Goal: Task Accomplishment & Management: Use online tool/utility

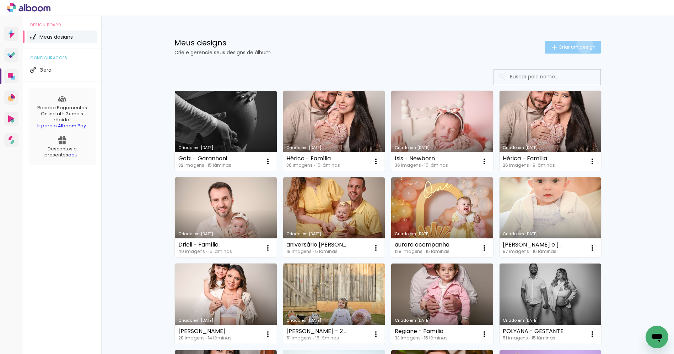
click at [580, 45] on span "Criar um design" at bounding box center [576, 47] width 37 height 5
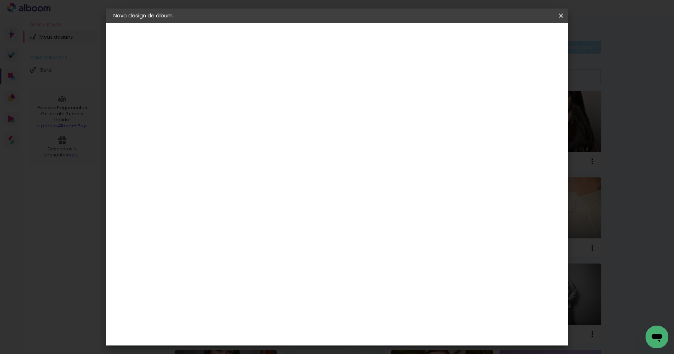
click at [580, 44] on iron-overlay-backdrop at bounding box center [337, 177] width 674 height 354
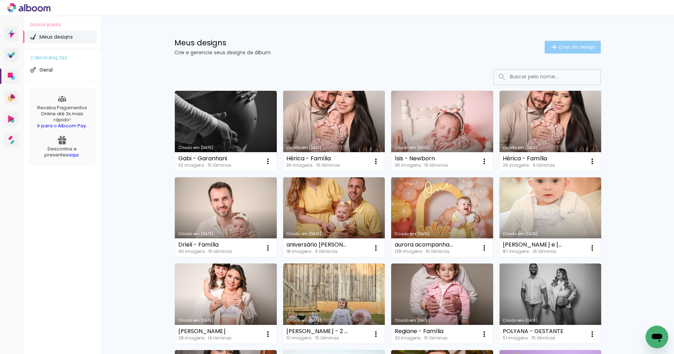
click at [580, 46] on span "Criar um design" at bounding box center [576, 47] width 37 height 5
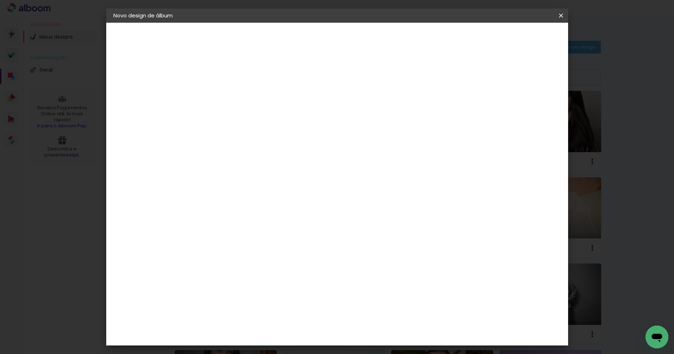
click at [229, 91] on input at bounding box center [229, 95] width 0 height 11
type input "[PERSON_NAME]"
type paper-input "[PERSON_NAME]"
click at [0, 0] on slot "Avançar" at bounding box center [0, 0] width 0 height 0
click at [0, 0] on slot "Tamanho Livre" at bounding box center [0, 0] width 0 height 0
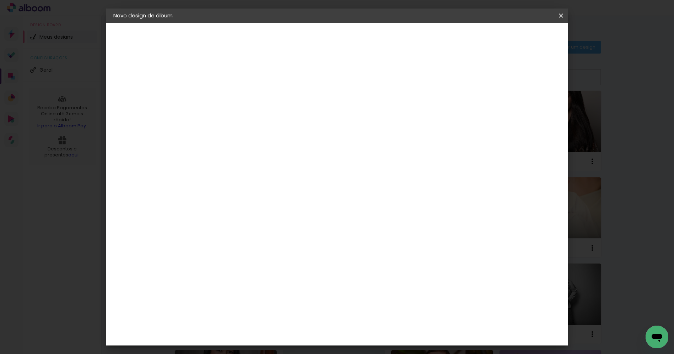
click at [0, 0] on slot "Avançar" at bounding box center [0, 0] width 0 height 0
click at [319, 105] on div "30 cm" at bounding box center [310, 111] width 139 height 18
drag, startPoint x: 309, startPoint y: 114, endPoint x: 311, endPoint y: 111, distance: 3.7
click at [309, 113] on span "30" at bounding box center [306, 111] width 12 height 11
drag, startPoint x: 308, startPoint y: 109, endPoint x: 272, endPoint y: 121, distance: 38.2
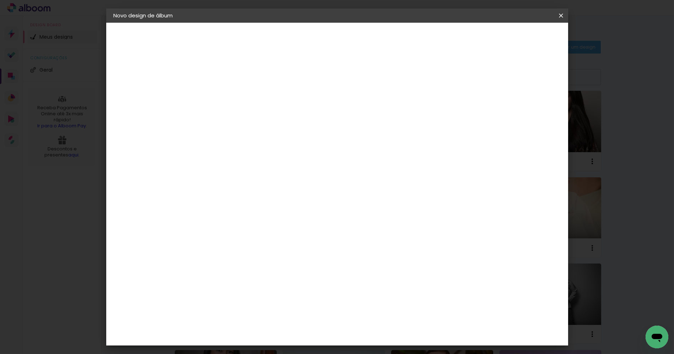
click at [266, 113] on div "30 cm" at bounding box center [310, 111] width 139 height 18
click at [219, 202] on div "cm" at bounding box center [220, 201] width 9 height 11
type input "3"
type input "25"
type paper-input "25"
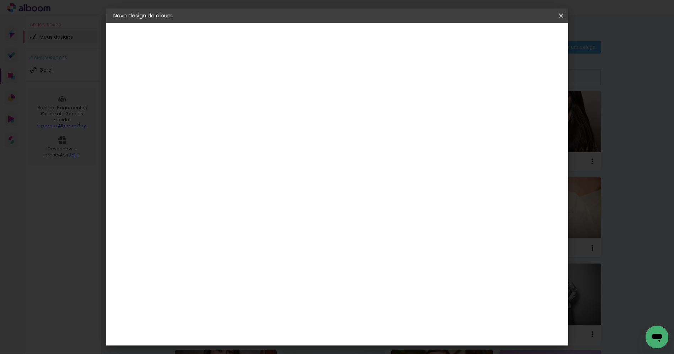
drag, startPoint x: 379, startPoint y: 273, endPoint x: 384, endPoint y: 273, distance: 4.6
click at [383, 273] on input "60" at bounding box center [375, 272] width 18 height 11
type input "6"
type input "50"
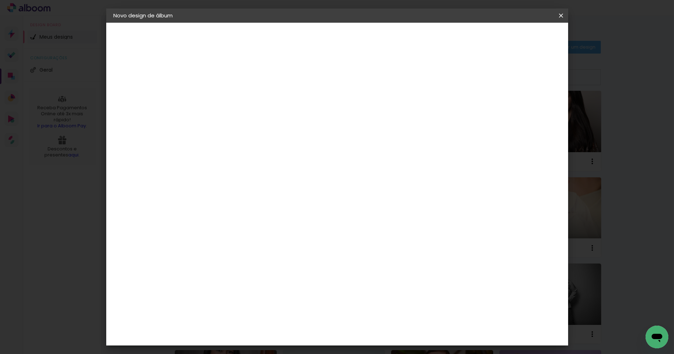
type paper-input "50"
click at [515, 36] on span "Iniciar design" at bounding box center [499, 37] width 32 height 5
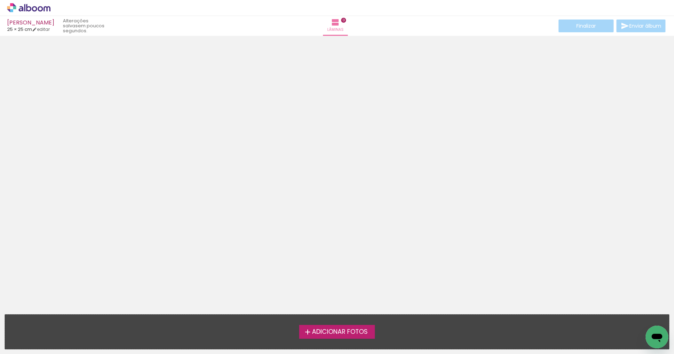
drag, startPoint x: 340, startPoint y: 331, endPoint x: 342, endPoint y: 325, distance: 6.3
click at [339, 330] on span "Adicionar Fotos" at bounding box center [340, 332] width 56 height 6
click at [0, 0] on input "file" at bounding box center [0, 0] width 0 height 0
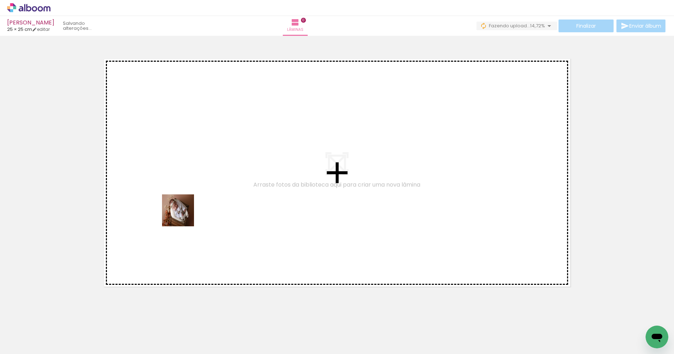
drag, startPoint x: 84, startPoint y: 319, endPoint x: 187, endPoint y: 226, distance: 138.8
click at [197, 198] on quentale-workspace at bounding box center [337, 177] width 674 height 354
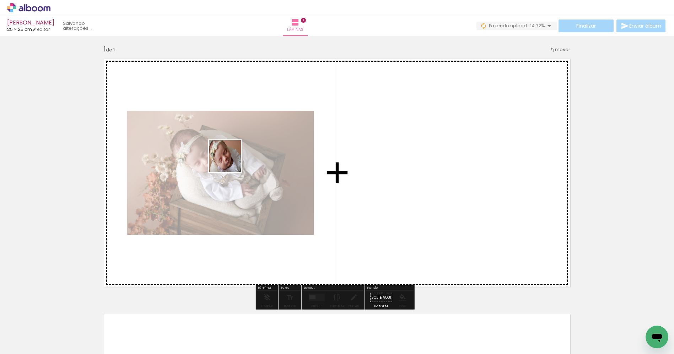
drag, startPoint x: 119, startPoint y: 333, endPoint x: 218, endPoint y: 193, distance: 171.9
click at [225, 162] on quentale-workspace at bounding box center [337, 177] width 674 height 354
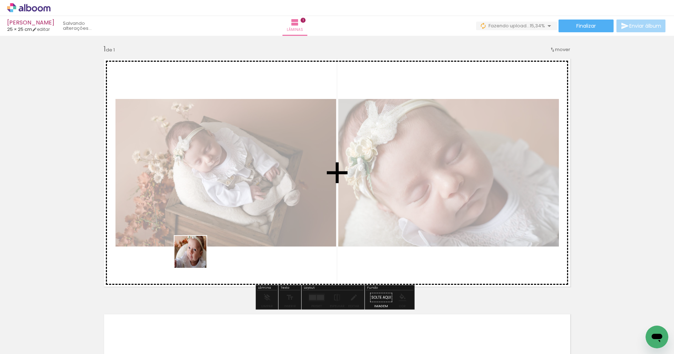
drag, startPoint x: 196, startPoint y: 257, endPoint x: 232, endPoint y: 252, distance: 36.7
click at [244, 194] on quentale-workspace at bounding box center [337, 177] width 674 height 354
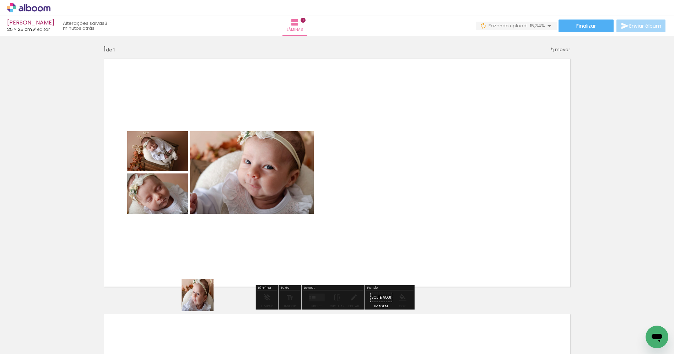
drag, startPoint x: 192, startPoint y: 332, endPoint x: 243, endPoint y: 259, distance: 89.2
click at [258, 185] on quentale-workspace at bounding box center [337, 177] width 674 height 354
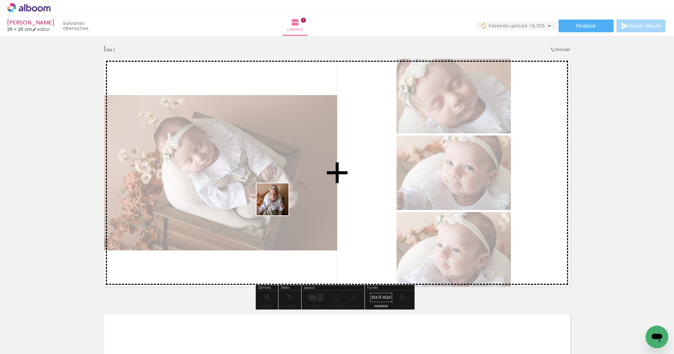
drag, startPoint x: 251, startPoint y: 300, endPoint x: 285, endPoint y: 172, distance: 132.3
click at [279, 194] on quentale-workspace at bounding box center [337, 177] width 674 height 354
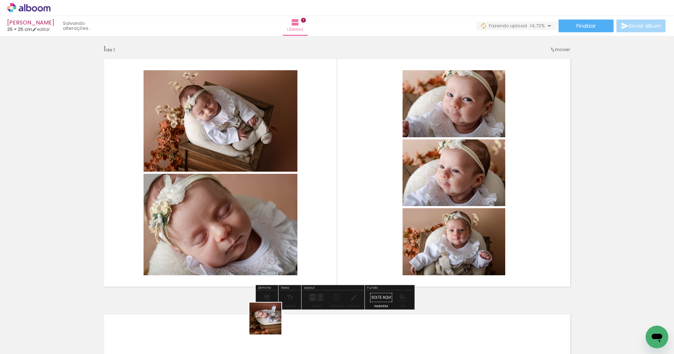
drag, startPoint x: 271, startPoint y: 324, endPoint x: 315, endPoint y: 279, distance: 63.3
click at [307, 196] on quentale-workspace at bounding box center [337, 177] width 674 height 354
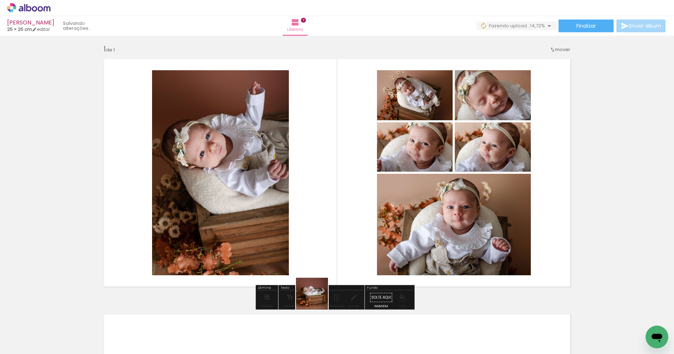
drag, startPoint x: 315, startPoint y: 313, endPoint x: 341, endPoint y: 183, distance: 132.5
click at [338, 177] on quentale-workspace at bounding box center [337, 177] width 674 height 354
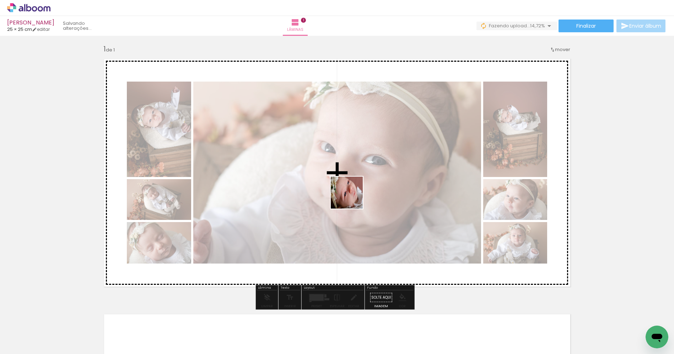
drag, startPoint x: 350, startPoint y: 330, endPoint x: 354, endPoint y: 172, distance: 158.1
click at [354, 172] on quentale-workspace at bounding box center [337, 177] width 674 height 354
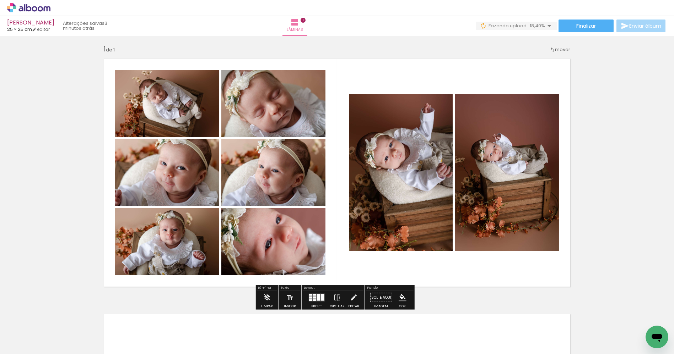
drag, startPoint x: 397, startPoint y: 340, endPoint x: 423, endPoint y: 219, distance: 123.5
click at [423, 203] on quentale-workspace at bounding box center [337, 177] width 674 height 354
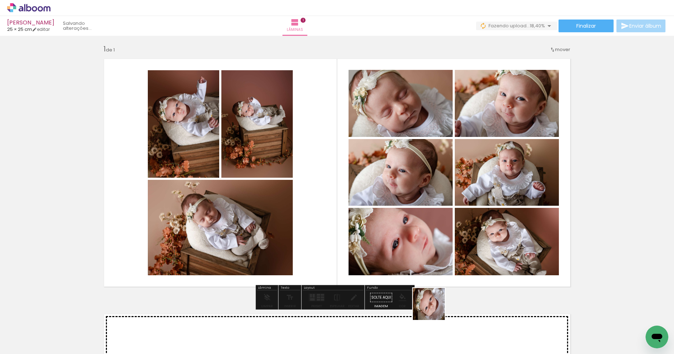
drag, startPoint x: 434, startPoint y: 310, endPoint x: 442, endPoint y: 197, distance: 112.9
click at [440, 193] on quentale-workspace at bounding box center [337, 177] width 674 height 354
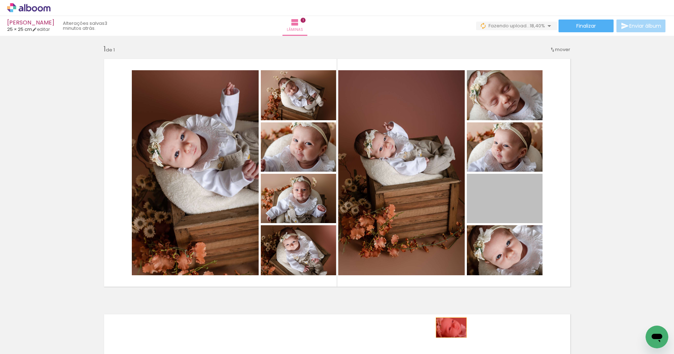
drag, startPoint x: 519, startPoint y: 200, endPoint x: 456, endPoint y: 315, distance: 131.1
click at [448, 328] on quentale-workspace at bounding box center [337, 177] width 674 height 354
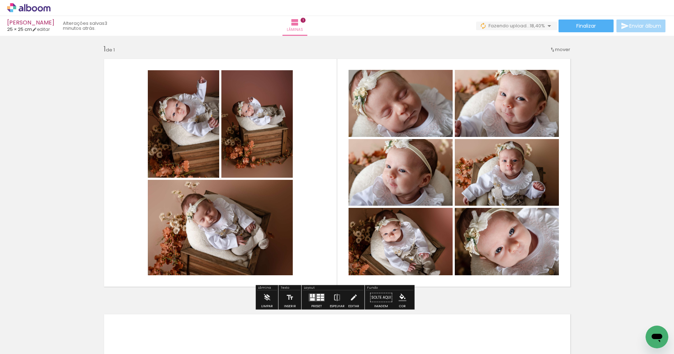
click at [318, 303] on div at bounding box center [316, 298] width 19 height 14
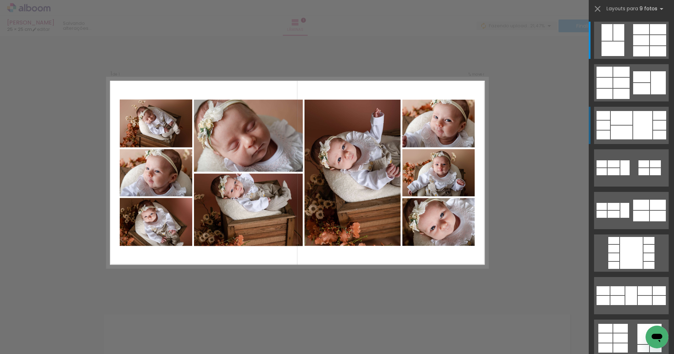
click at [633, 127] on div at bounding box center [642, 125] width 19 height 28
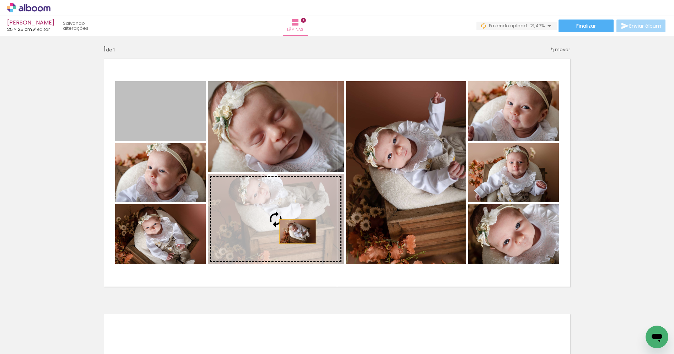
drag, startPoint x: 166, startPoint y: 115, endPoint x: 278, endPoint y: 220, distance: 153.2
click at [0, 0] on slot at bounding box center [0, 0] width 0 height 0
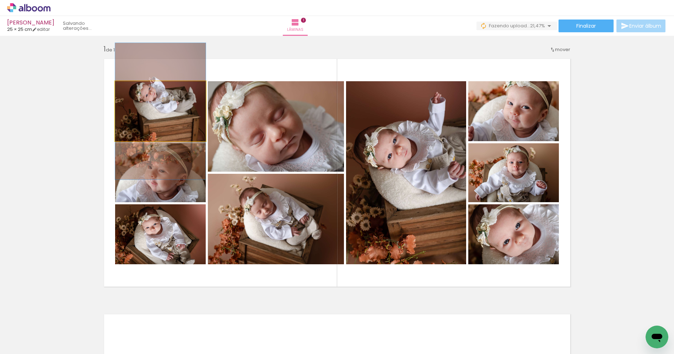
click at [159, 113] on quentale-photo at bounding box center [160, 111] width 91 height 60
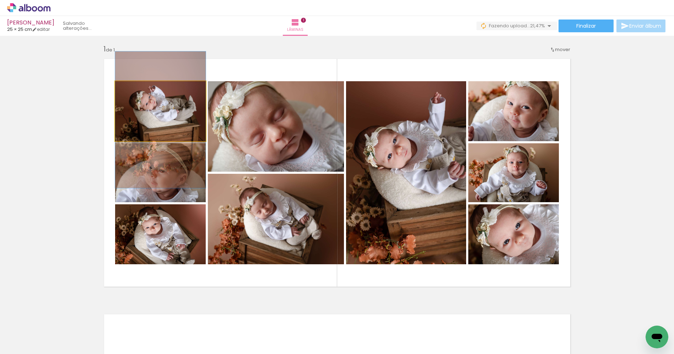
drag, startPoint x: 160, startPoint y: 117, endPoint x: 160, endPoint y: 125, distance: 8.5
click at [175, 124] on quentale-photo at bounding box center [160, 111] width 91 height 60
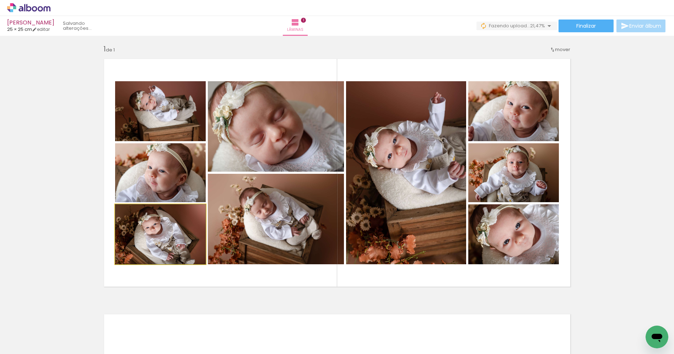
drag, startPoint x: 175, startPoint y: 238, endPoint x: 178, endPoint y: 232, distance: 6.8
click at [178, 175] on quentale-photo at bounding box center [160, 172] width 91 height 59
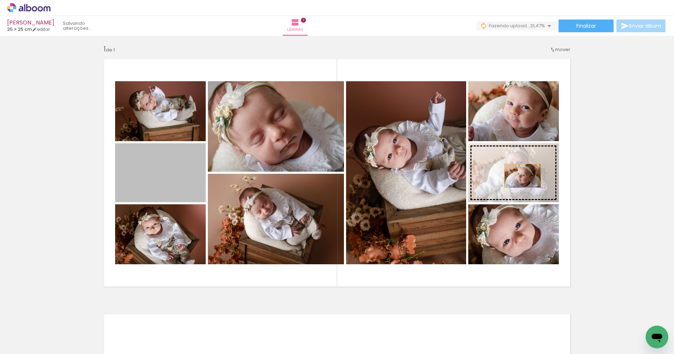
drag, startPoint x: 172, startPoint y: 185, endPoint x: 520, endPoint y: 175, distance: 348.1
click at [0, 0] on slot at bounding box center [0, 0] width 0 height 0
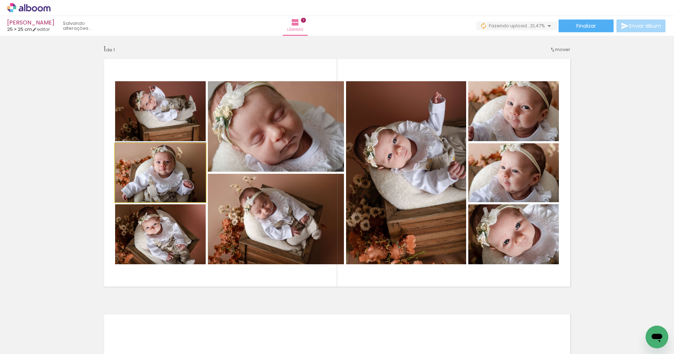
drag, startPoint x: 165, startPoint y: 180, endPoint x: 195, endPoint y: 162, distance: 34.5
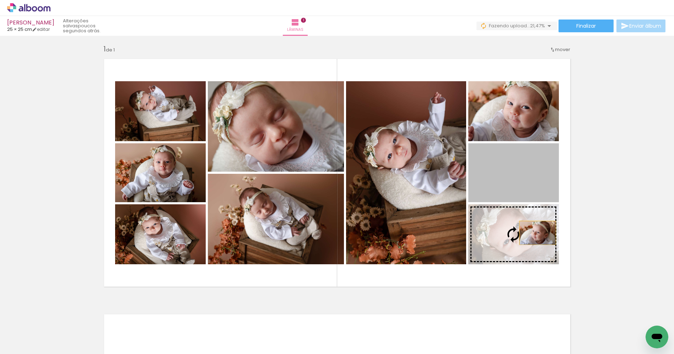
drag, startPoint x: 534, startPoint y: 174, endPoint x: 536, endPoint y: 231, distance: 56.8
click at [0, 0] on slot at bounding box center [0, 0] width 0 height 0
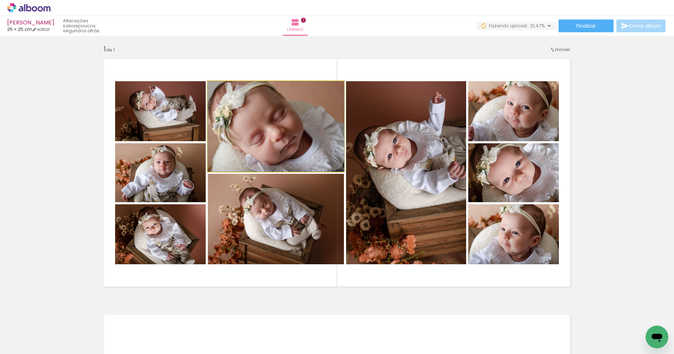
drag, startPoint x: 260, startPoint y: 134, endPoint x: 263, endPoint y: 130, distance: 4.9
click at [260, 134] on quentale-photo at bounding box center [276, 126] width 136 height 91
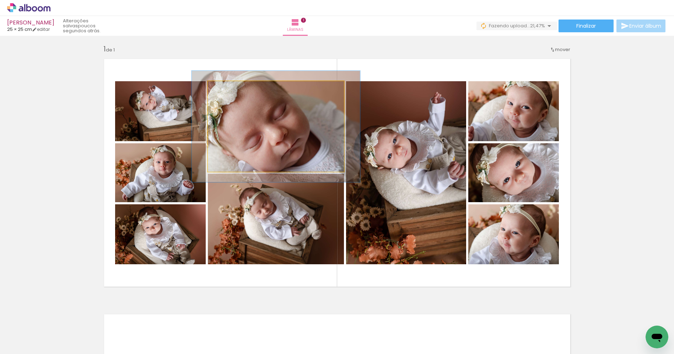
drag, startPoint x: 223, startPoint y: 89, endPoint x: 228, endPoint y: 88, distance: 5.3
click at [228, 88] on div at bounding box center [230, 89] width 6 height 6
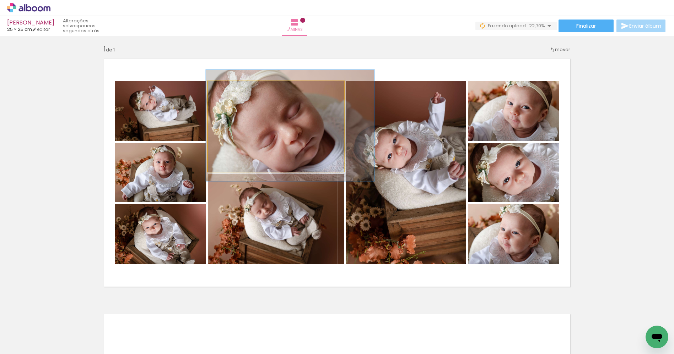
drag, startPoint x: 269, startPoint y: 133, endPoint x: 282, endPoint y: 132, distance: 13.2
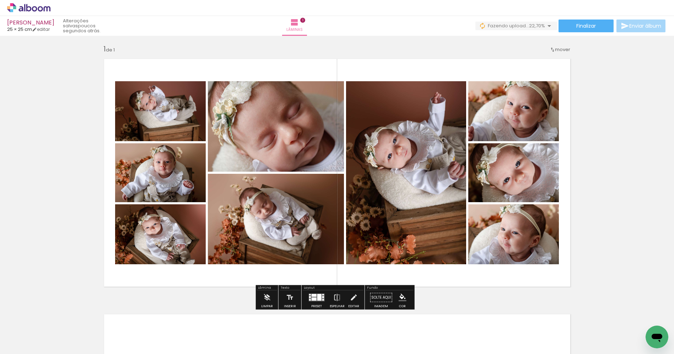
click at [303, 132] on quentale-photo at bounding box center [276, 126] width 136 height 91
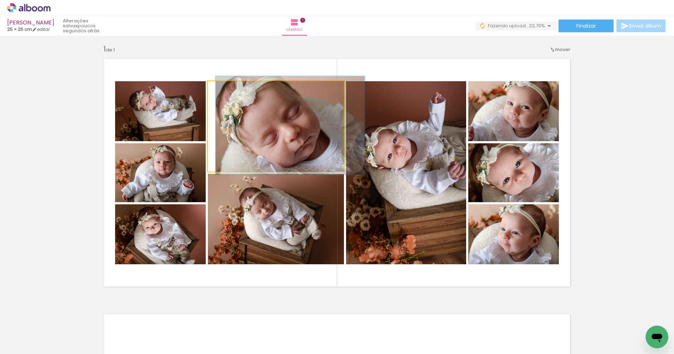
drag, startPoint x: 227, startPoint y: 88, endPoint x: 223, endPoint y: 88, distance: 3.9
type paper-slider "109"
click at [224, 88] on div at bounding box center [227, 89] width 6 height 6
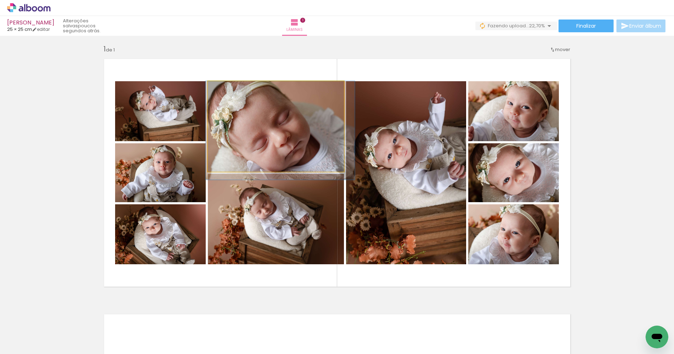
drag, startPoint x: 286, startPoint y: 129, endPoint x: 278, endPoint y: 134, distance: 9.3
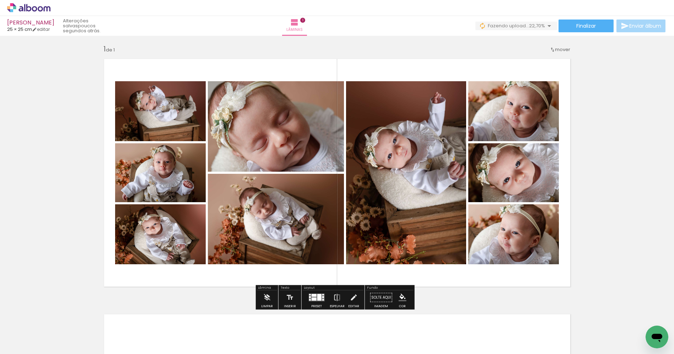
click at [297, 230] on quentale-photo at bounding box center [276, 219] width 136 height 91
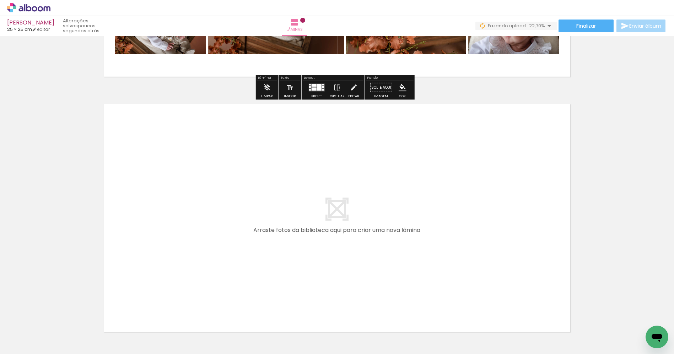
scroll to position [211, 0]
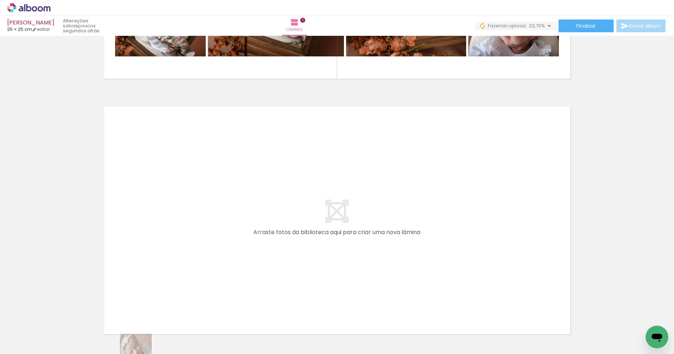
drag, startPoint x: 107, startPoint y: 347, endPoint x: 138, endPoint y: 355, distance: 32.0
click at [138, 354] on html "link( href="../../bower_components/polymer/polymer.html" rel="import" ) picture…" at bounding box center [337, 177] width 674 height 354
drag, startPoint x: 167, startPoint y: 266, endPoint x: 176, endPoint y: 250, distance: 18.3
click at [176, 250] on quentale-workspace at bounding box center [337, 177] width 674 height 354
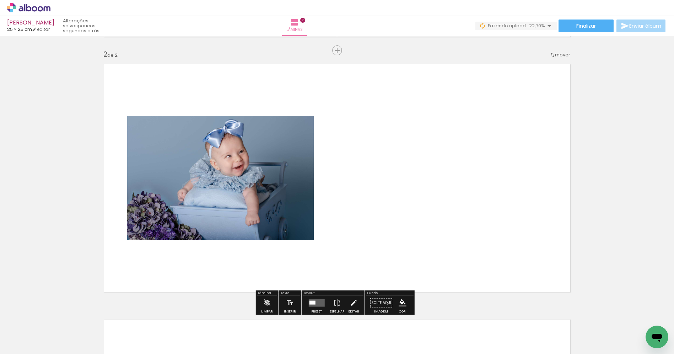
scroll to position [258, 0]
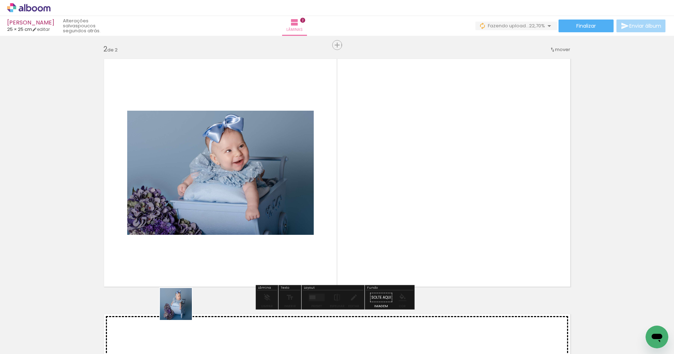
drag, startPoint x: 168, startPoint y: 333, endPoint x: 214, endPoint y: 276, distance: 73.7
click at [215, 242] on quentale-workspace at bounding box center [337, 177] width 674 height 354
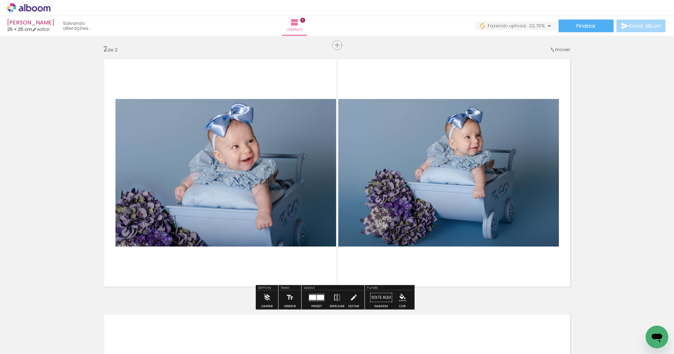
drag, startPoint x: 219, startPoint y: 316, endPoint x: 249, endPoint y: 243, distance: 78.7
click at [249, 240] on quentale-workspace at bounding box center [337, 177] width 674 height 354
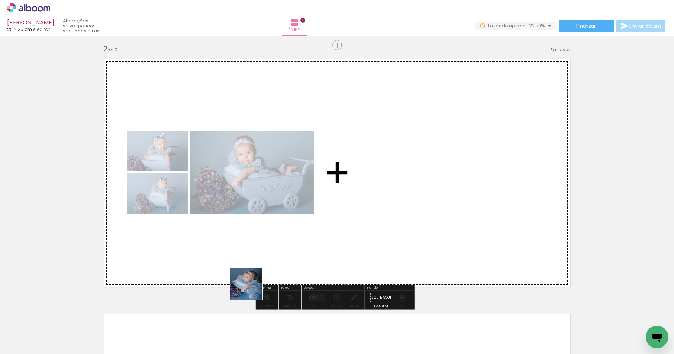
drag, startPoint x: 251, startPoint y: 289, endPoint x: 292, endPoint y: 273, distance: 43.8
click at [274, 231] on quentale-workspace at bounding box center [337, 177] width 674 height 354
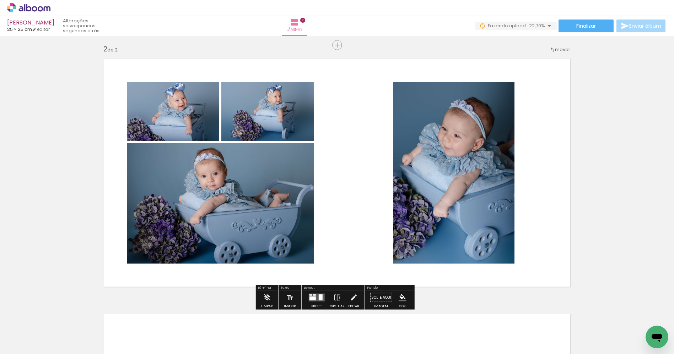
drag, startPoint x: 314, startPoint y: 263, endPoint x: 325, endPoint y: 233, distance: 32.7
click at [327, 231] on quentale-workspace at bounding box center [337, 177] width 674 height 354
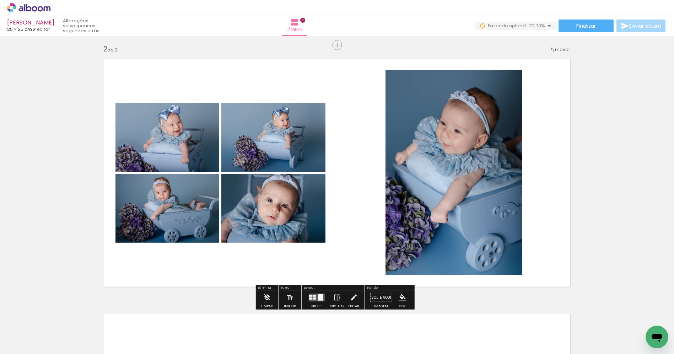
drag, startPoint x: 333, startPoint y: 334, endPoint x: 370, endPoint y: 234, distance: 106.2
click at [366, 236] on quentale-workspace at bounding box center [337, 177] width 674 height 354
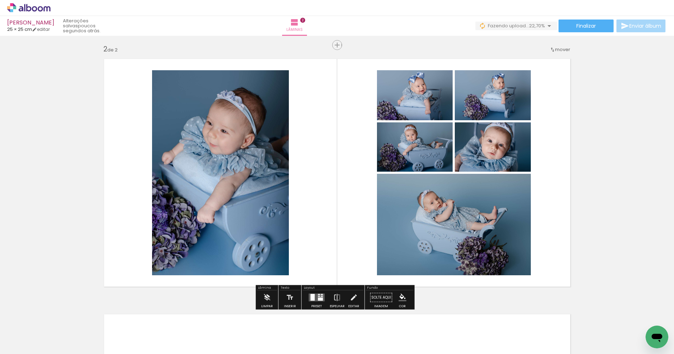
drag, startPoint x: 364, startPoint y: 332, endPoint x: 375, endPoint y: 202, distance: 130.8
click at [391, 217] on quentale-workspace at bounding box center [337, 177] width 674 height 354
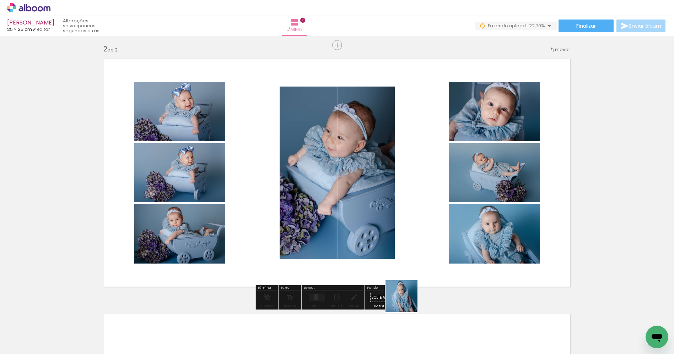
drag, startPoint x: 405, startPoint y: 310, endPoint x: 413, endPoint y: 273, distance: 38.1
click at [413, 273] on quentale-workspace at bounding box center [337, 177] width 674 height 354
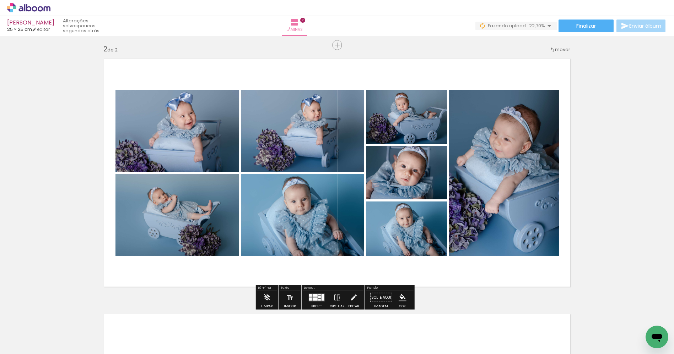
drag, startPoint x: 447, startPoint y: 336, endPoint x: 456, endPoint y: 200, distance: 136.6
click at [461, 221] on quentale-workspace at bounding box center [337, 177] width 674 height 354
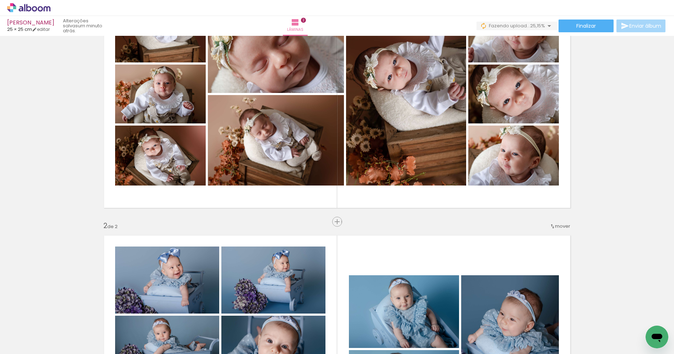
scroll to position [0, 0]
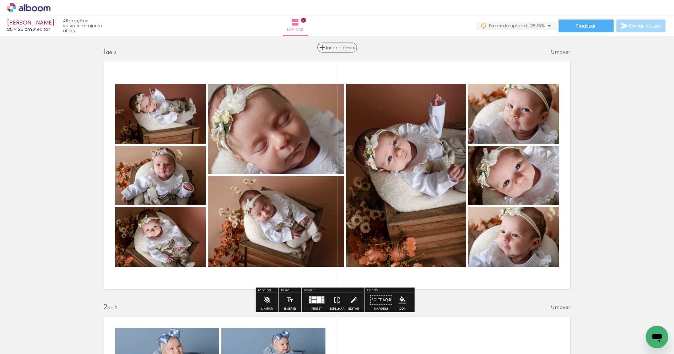
click at [335, 47] on span "Inserir lâmina" at bounding box center [340, 47] width 28 height 5
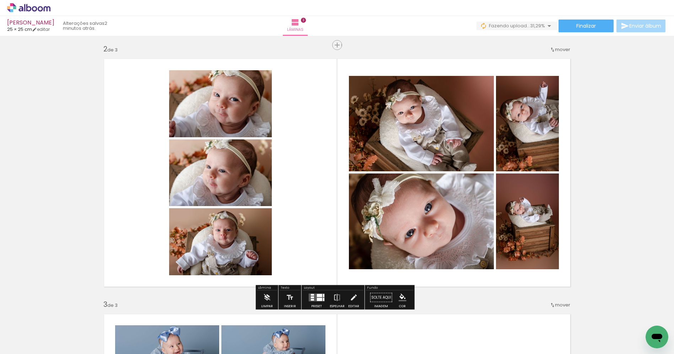
scroll to position [0, 343]
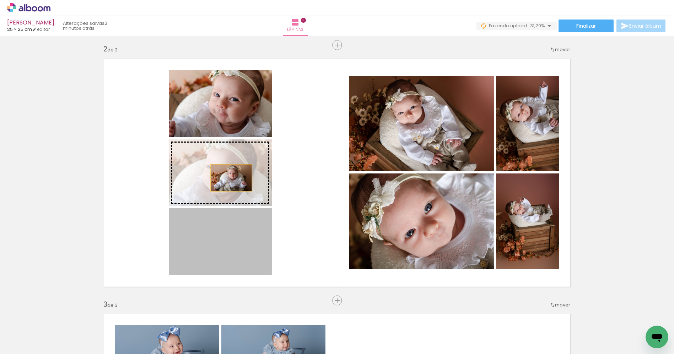
drag, startPoint x: 224, startPoint y: 252, endPoint x: 228, endPoint y: 178, distance: 74.0
click at [0, 0] on slot at bounding box center [0, 0] width 0 height 0
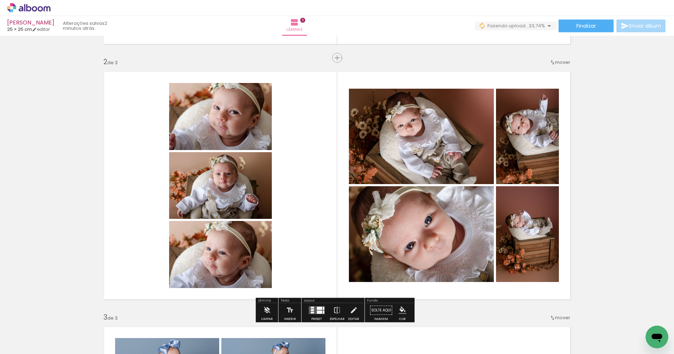
scroll to position [0, 0]
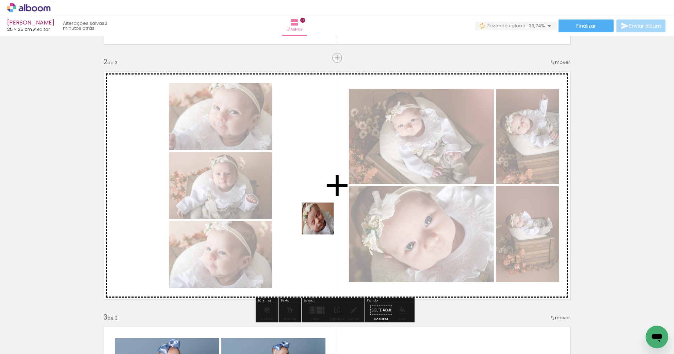
drag, startPoint x: 112, startPoint y: 334, endPoint x: 323, endPoint y: 220, distance: 239.6
click at [323, 220] on quentale-workspace at bounding box center [337, 177] width 674 height 354
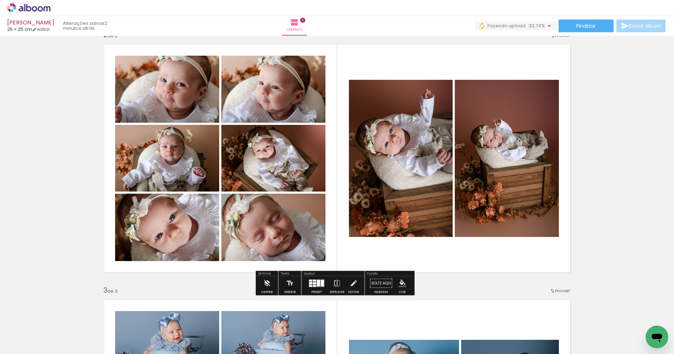
scroll to position [266, 0]
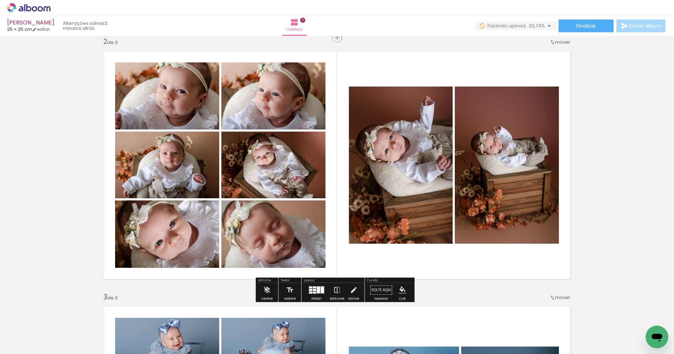
click at [320, 292] on div at bounding box center [321, 290] width 3 height 7
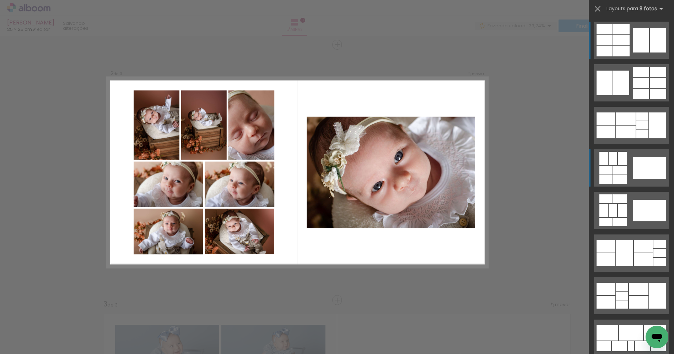
scroll to position [258, 0]
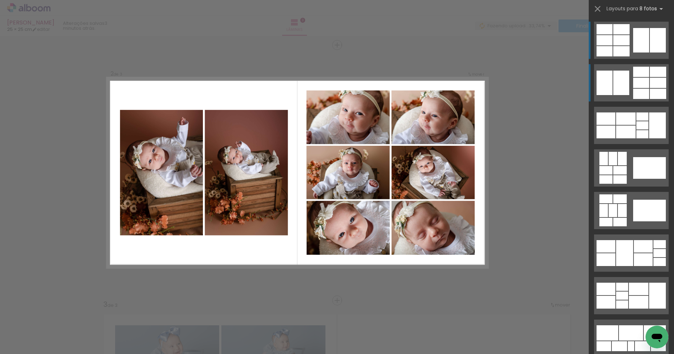
click at [643, 75] on div at bounding box center [641, 72] width 16 height 10
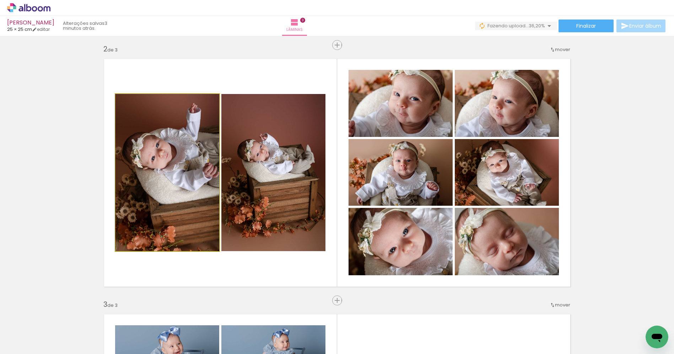
click at [172, 170] on quentale-photo at bounding box center [167, 172] width 104 height 157
drag, startPoint x: 183, startPoint y: 181, endPoint x: 182, endPoint y: 171, distance: 10.0
click at [183, 180] on quentale-photo at bounding box center [167, 172] width 104 height 157
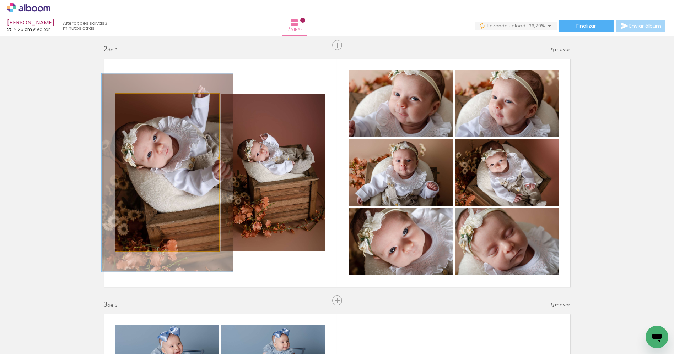
drag, startPoint x: 130, startPoint y: 102, endPoint x: 136, endPoint y: 100, distance: 6.7
click at [136, 100] on div at bounding box center [138, 101] width 6 height 6
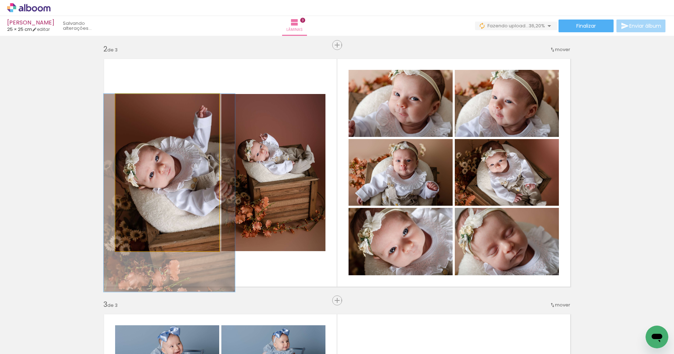
drag, startPoint x: 158, startPoint y: 156, endPoint x: 164, endPoint y: 167, distance: 12.9
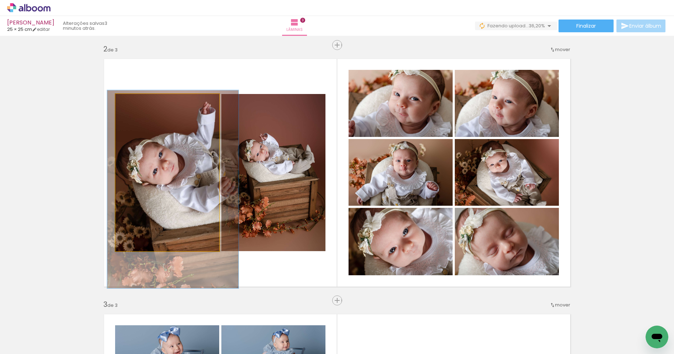
drag, startPoint x: 176, startPoint y: 158, endPoint x: 180, endPoint y: 155, distance: 4.3
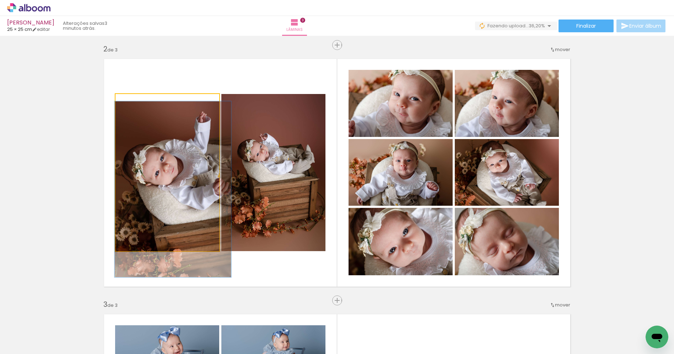
drag, startPoint x: 138, startPoint y: 103, endPoint x: 134, endPoint y: 103, distance: 3.9
type paper-slider "112"
click at [134, 103] on div at bounding box center [135, 101] width 11 height 11
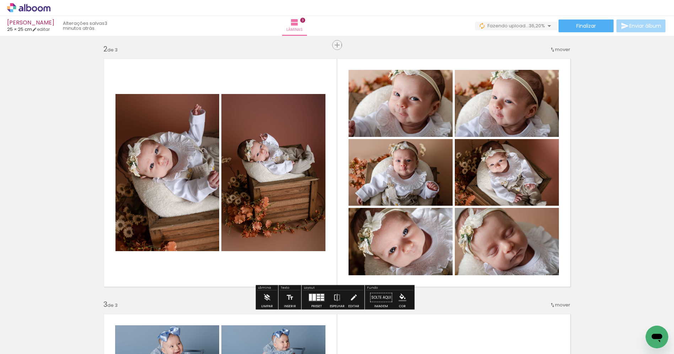
drag, startPoint x: 312, startPoint y: 302, endPoint x: 319, endPoint y: 299, distance: 7.5
click at [314, 301] on div at bounding box center [316, 298] width 19 height 14
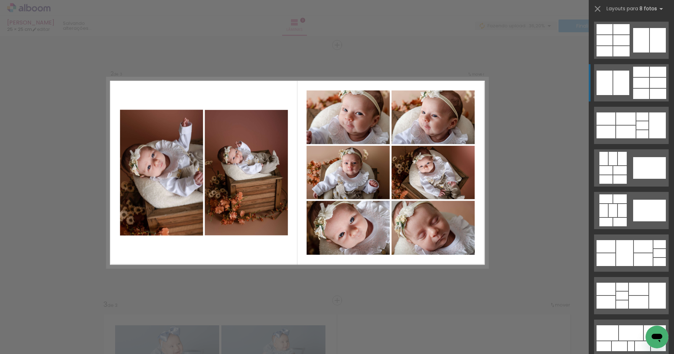
scroll to position [43, 0]
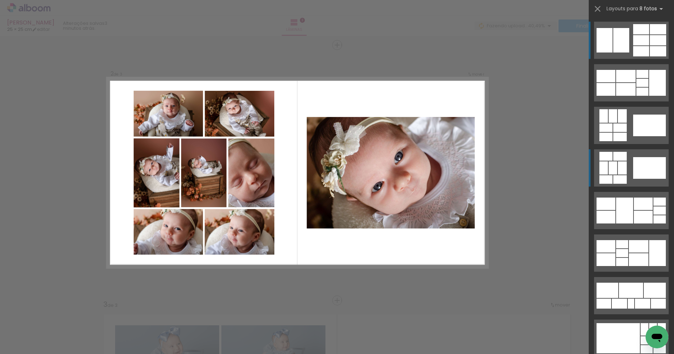
drag, startPoint x: 642, startPoint y: 168, endPoint x: 645, endPoint y: 165, distance: 3.8
click at [642, 167] on div at bounding box center [649, 168] width 33 height 22
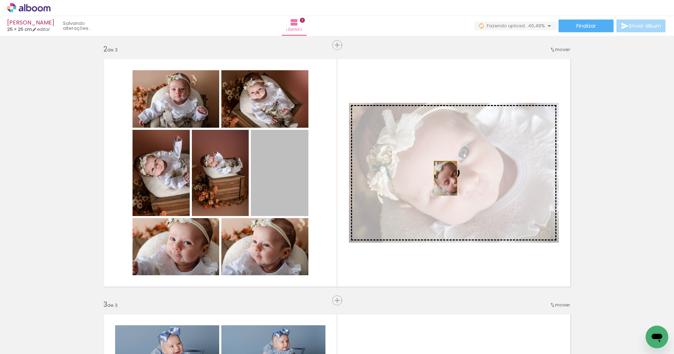
drag, startPoint x: 280, startPoint y: 186, endPoint x: 459, endPoint y: 172, distance: 179.9
click at [0, 0] on slot at bounding box center [0, 0] width 0 height 0
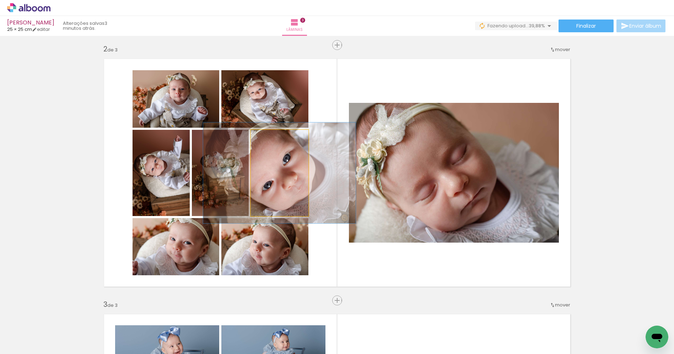
drag, startPoint x: 265, startPoint y: 138, endPoint x: 274, endPoint y: 138, distance: 9.2
type paper-slider "121"
click at [270, 136] on div at bounding box center [271, 137] width 6 height 6
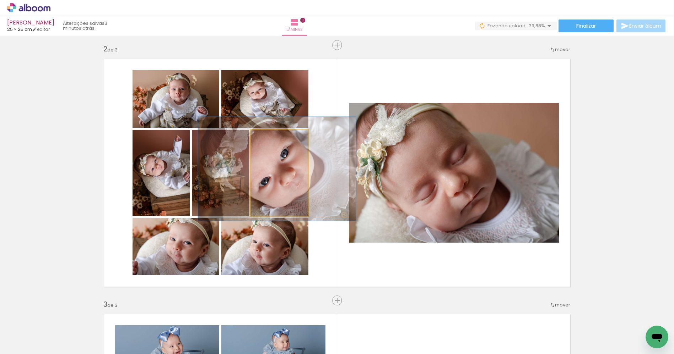
drag, startPoint x: 283, startPoint y: 189, endPoint x: 280, endPoint y: 185, distance: 4.9
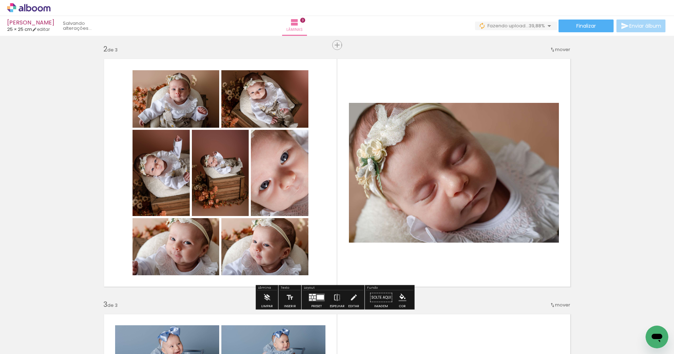
click at [625, 114] on div "Inserir lâmina 1 de 3 Inserir lâmina 2 de 3 Inserir lâmina 3 de 3" at bounding box center [337, 291] width 674 height 1023
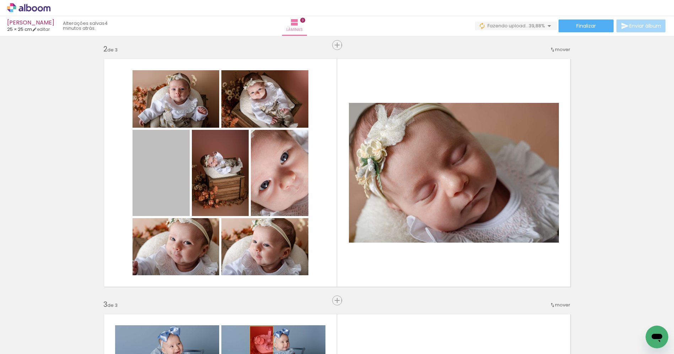
drag, startPoint x: 190, startPoint y: 233, endPoint x: 244, endPoint y: 332, distance: 113.5
click at [255, 341] on quentale-workspace at bounding box center [337, 177] width 674 height 354
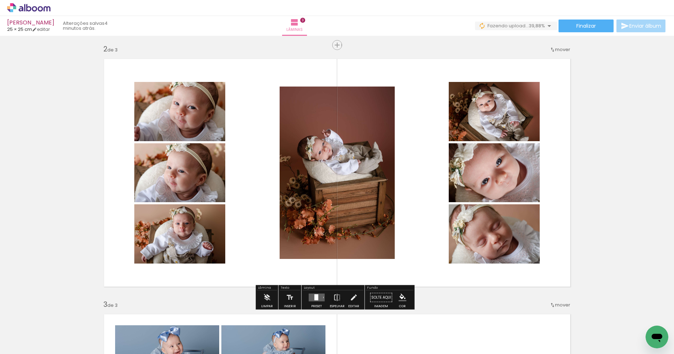
click at [317, 299] on quentale-layouter at bounding box center [316, 298] width 16 height 8
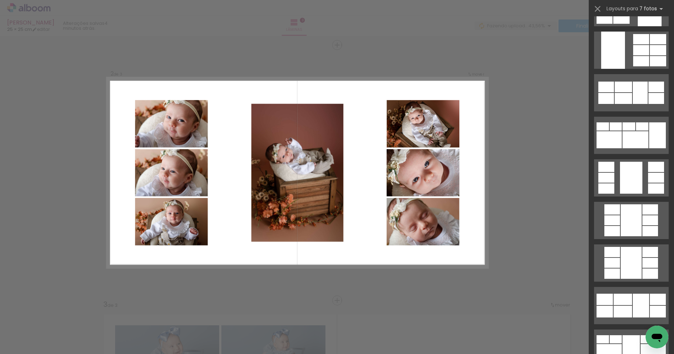
scroll to position [89, 0]
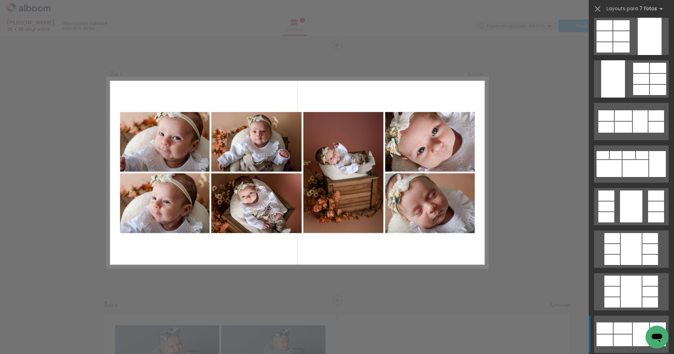
click at [632, 329] on div at bounding box center [640, 335] width 16 height 24
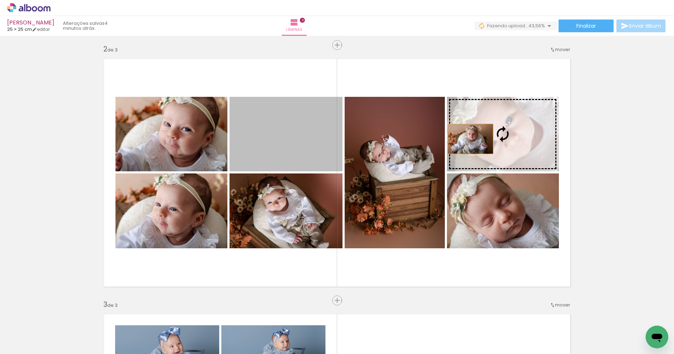
drag, startPoint x: 293, startPoint y: 140, endPoint x: 476, endPoint y: 137, distance: 182.5
click at [0, 0] on slot at bounding box center [0, 0] width 0 height 0
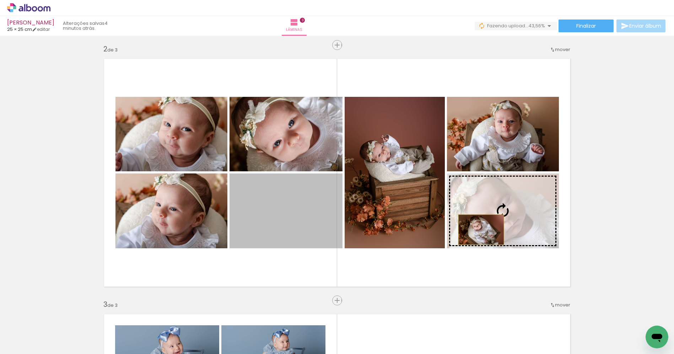
drag, startPoint x: 288, startPoint y: 218, endPoint x: 485, endPoint y: 223, distance: 196.5
click at [0, 0] on slot at bounding box center [0, 0] width 0 height 0
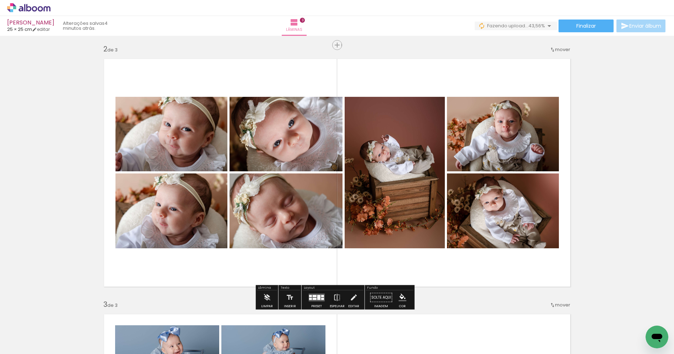
click at [321, 299] on div at bounding box center [322, 299] width 3 height 2
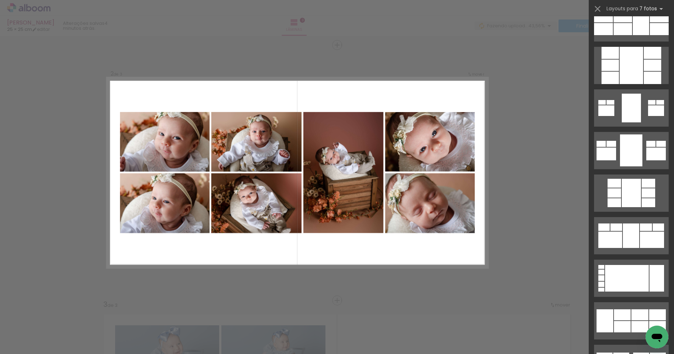
scroll to position [686, 0]
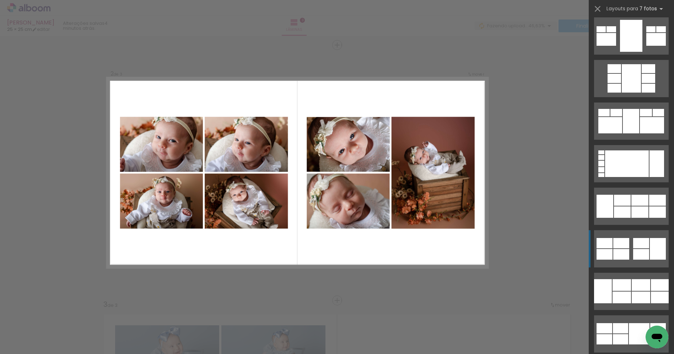
drag, startPoint x: 637, startPoint y: 245, endPoint x: 641, endPoint y: 241, distance: 5.3
click at [637, 246] on div at bounding box center [641, 243] width 16 height 10
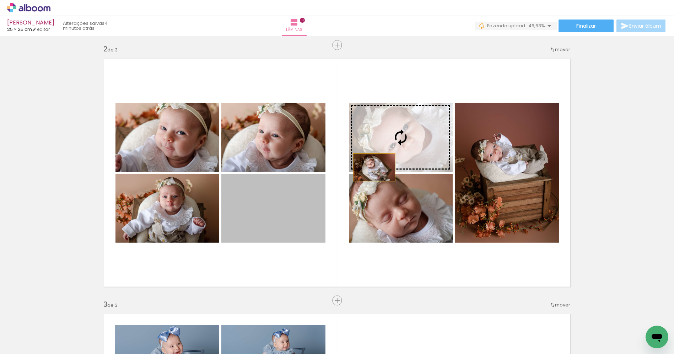
drag, startPoint x: 279, startPoint y: 235, endPoint x: 376, endPoint y: 147, distance: 131.0
click at [0, 0] on slot at bounding box center [0, 0] width 0 height 0
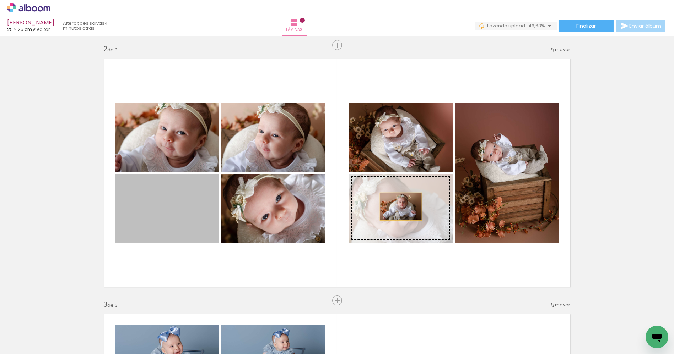
drag, startPoint x: 257, startPoint y: 231, endPoint x: 401, endPoint y: 202, distance: 146.1
click at [0, 0] on slot at bounding box center [0, 0] width 0 height 0
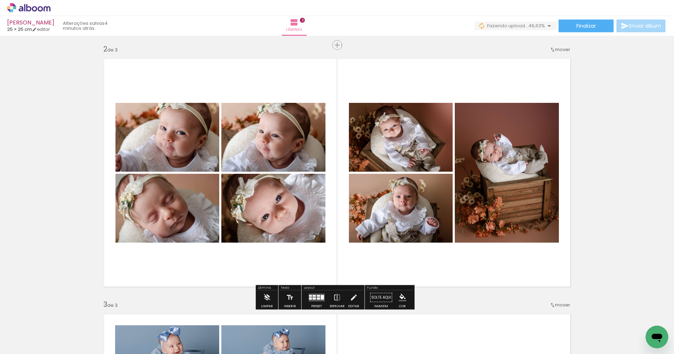
click at [321, 299] on div at bounding box center [321, 297] width 3 height 5
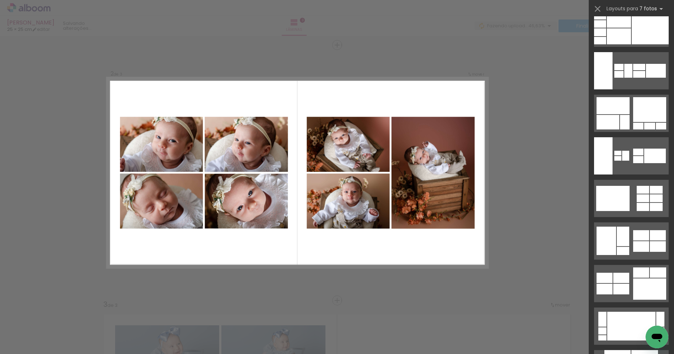
scroll to position [1056, 0]
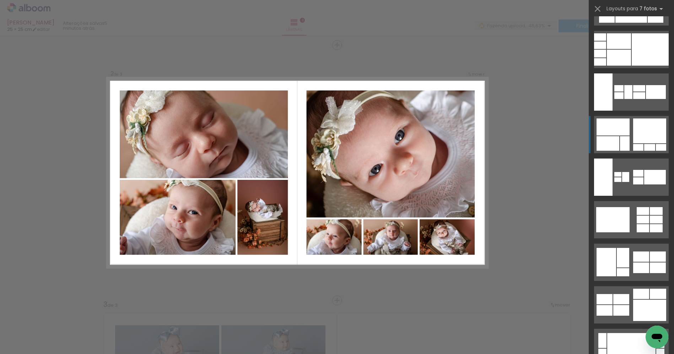
click at [641, 121] on div at bounding box center [649, 131] width 33 height 25
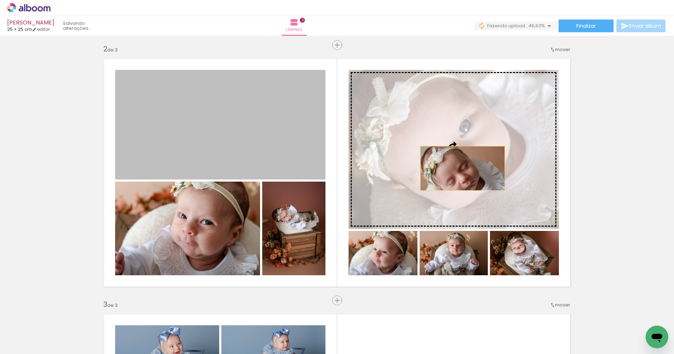
drag, startPoint x: 225, startPoint y: 142, endPoint x: 461, endPoint y: 158, distance: 236.7
click at [0, 0] on slot at bounding box center [0, 0] width 0 height 0
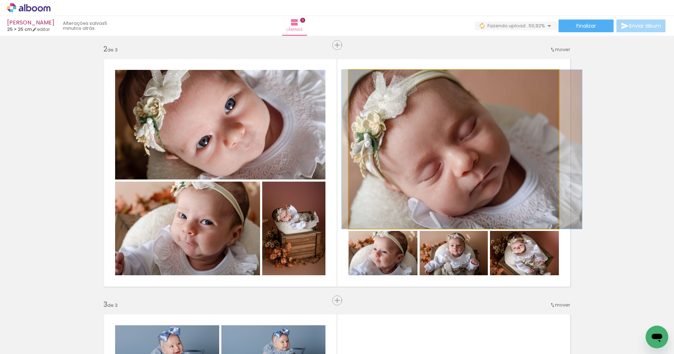
drag, startPoint x: 471, startPoint y: 173, endPoint x: 479, endPoint y: 173, distance: 8.2
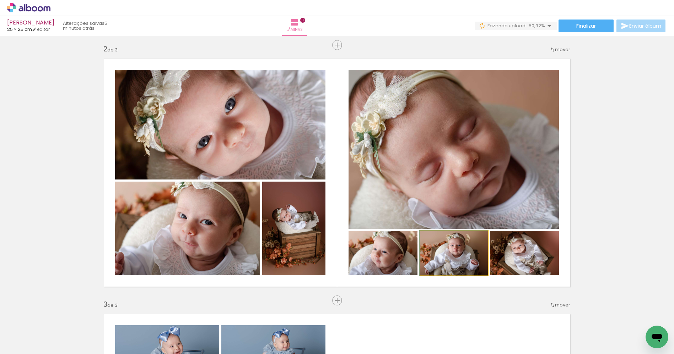
click at [462, 261] on quentale-photo at bounding box center [453, 253] width 68 height 44
drag, startPoint x: 393, startPoint y: 267, endPoint x: 388, endPoint y: 258, distance: 9.8
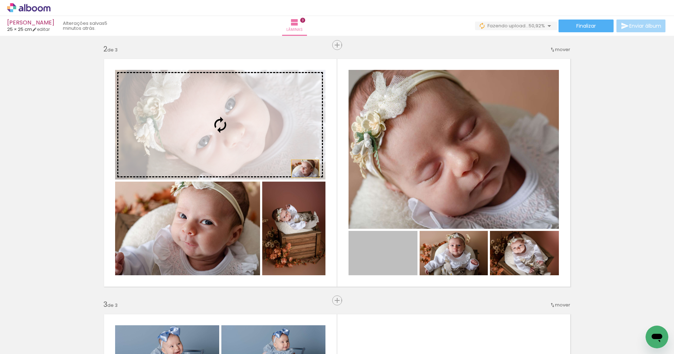
drag, startPoint x: 385, startPoint y: 262, endPoint x: 301, endPoint y: 153, distance: 137.7
click at [0, 0] on slot at bounding box center [0, 0] width 0 height 0
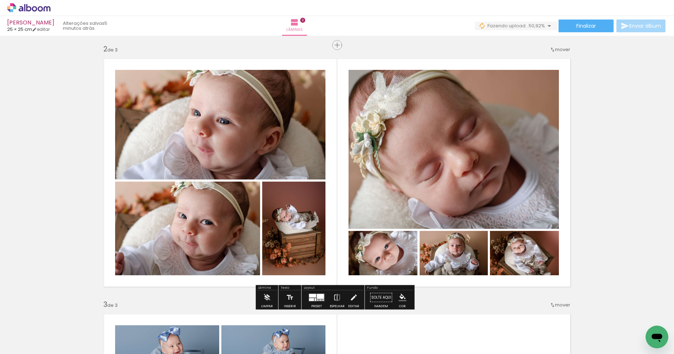
click at [272, 153] on quentale-photo at bounding box center [220, 125] width 210 height 110
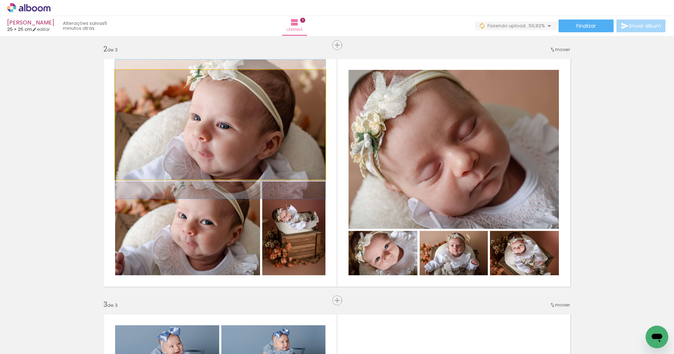
drag, startPoint x: 275, startPoint y: 146, endPoint x: 279, endPoint y: 150, distance: 6.0
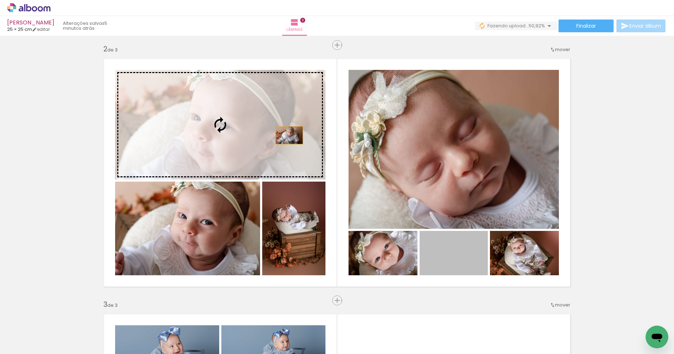
drag, startPoint x: 462, startPoint y: 262, endPoint x: 297, endPoint y: 134, distance: 209.3
click at [0, 0] on slot at bounding box center [0, 0] width 0 height 0
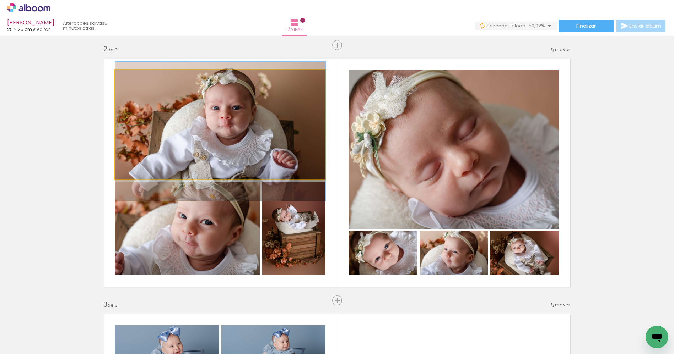
drag, startPoint x: 283, startPoint y: 138, endPoint x: 282, endPoint y: 145, distance: 6.8
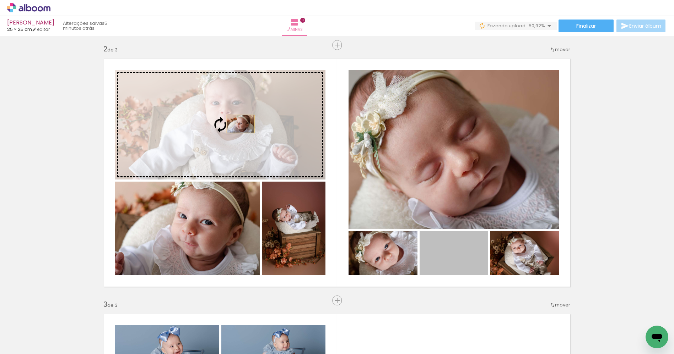
drag, startPoint x: 461, startPoint y: 261, endPoint x: 242, endPoint y: 125, distance: 257.9
click at [0, 0] on slot at bounding box center [0, 0] width 0 height 0
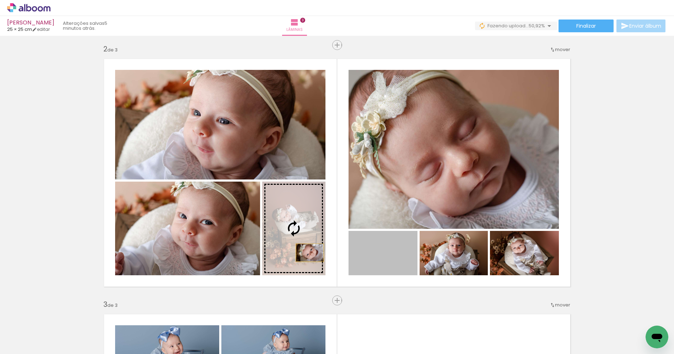
drag, startPoint x: 384, startPoint y: 272, endPoint x: 282, endPoint y: 246, distance: 105.6
click at [0, 0] on slot at bounding box center [0, 0] width 0 height 0
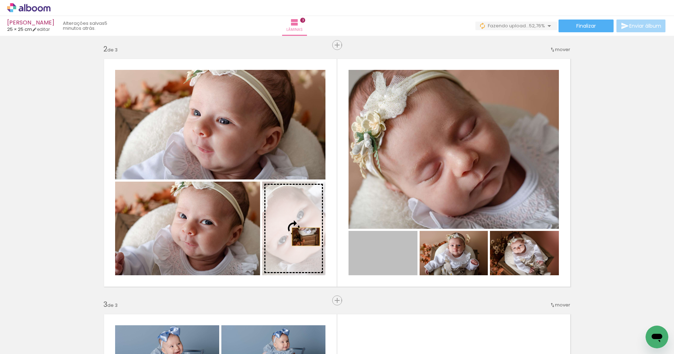
drag, startPoint x: 393, startPoint y: 257, endPoint x: 301, endPoint y: 235, distance: 95.0
click at [0, 0] on slot at bounding box center [0, 0] width 0 height 0
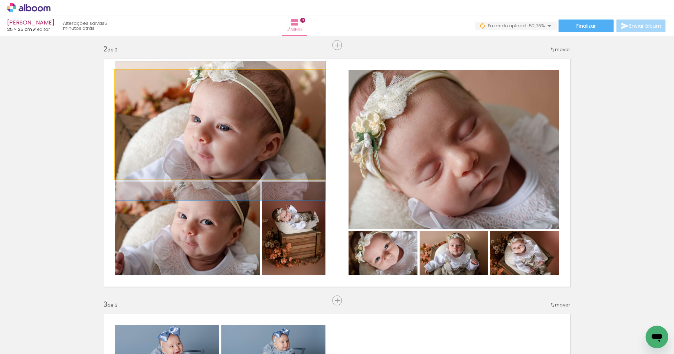
drag, startPoint x: 275, startPoint y: 139, endPoint x: 277, endPoint y: 146, distance: 6.7
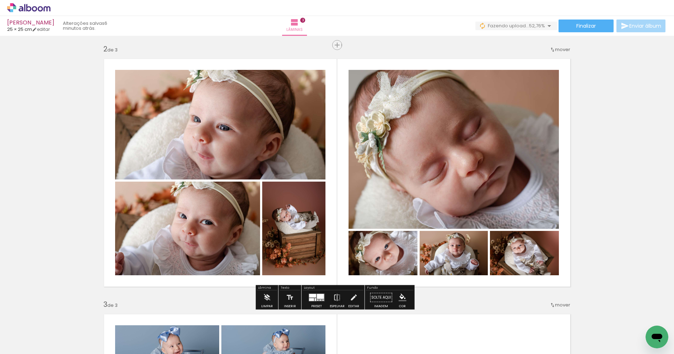
click at [655, 171] on div "Inserir lâmina 1 de 3 Inserir lâmina 2 de 3 Inserir lâmina 3 de 3" at bounding box center [337, 291] width 674 height 1023
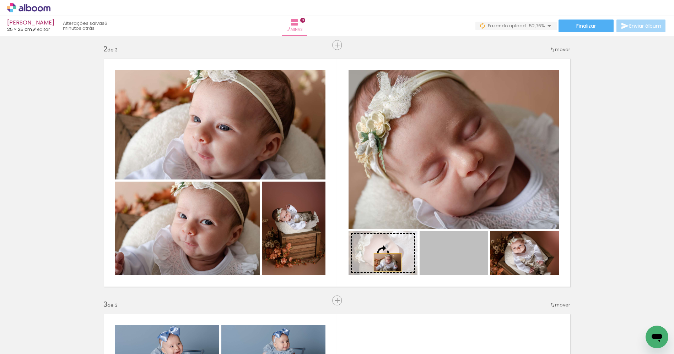
drag, startPoint x: 466, startPoint y: 262, endPoint x: 384, endPoint y: 261, distance: 81.7
click at [0, 0] on slot at bounding box center [0, 0] width 0 height 0
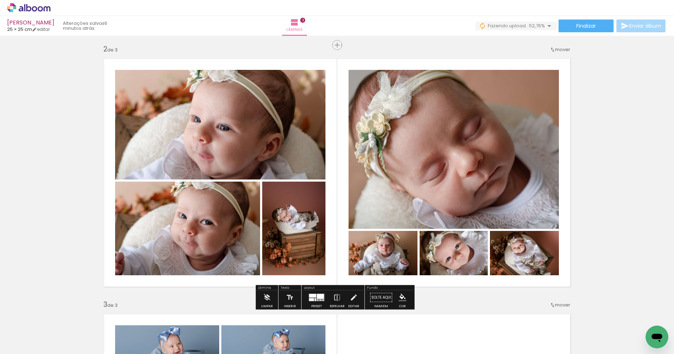
click at [612, 217] on div "Inserir lâmina 1 de 3 Inserir lâmina 2 de 3 Inserir lâmina 3 de 3" at bounding box center [337, 291] width 674 height 1023
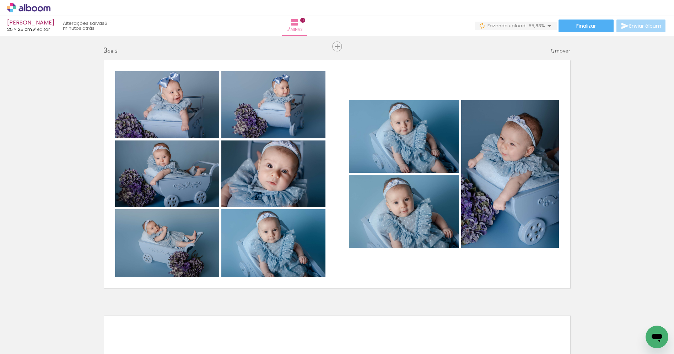
scroll to position [0, 420]
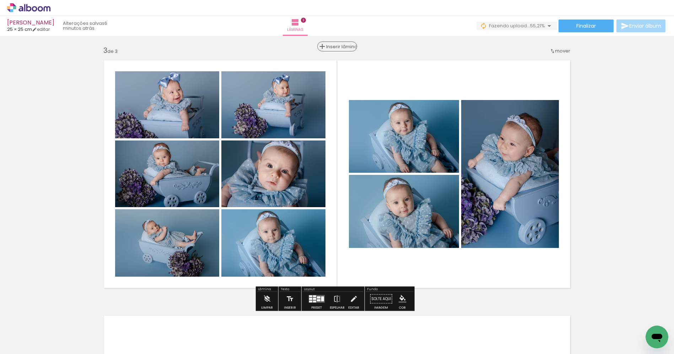
drag, startPoint x: 336, startPoint y: 49, endPoint x: 336, endPoint y: 45, distance: 3.9
click at [337, 48] on span "Inserir lâmina" at bounding box center [340, 46] width 28 height 5
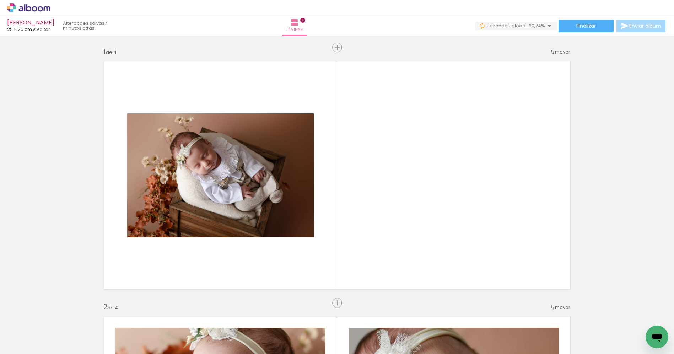
scroll to position [0, 420]
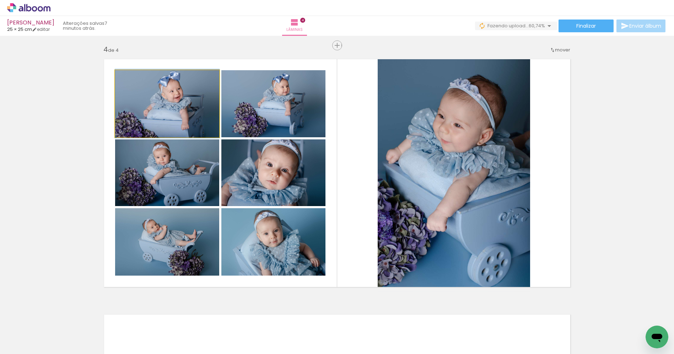
click at [199, 101] on quentale-photo at bounding box center [167, 103] width 104 height 67
drag, startPoint x: 173, startPoint y: 102, endPoint x: 180, endPoint y: 101, distance: 6.8
click at [172, 102] on quentale-photo at bounding box center [167, 103] width 104 height 67
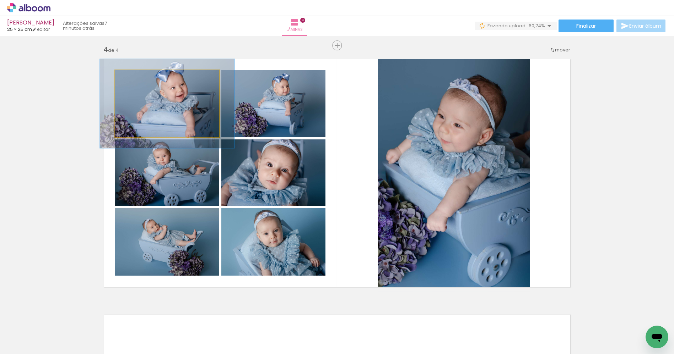
drag, startPoint x: 127, startPoint y: 78, endPoint x: 143, endPoint y: 86, distance: 18.3
click at [136, 75] on div at bounding box center [139, 78] width 6 height 6
click at [200, 111] on quentale-photo at bounding box center [167, 103] width 104 height 67
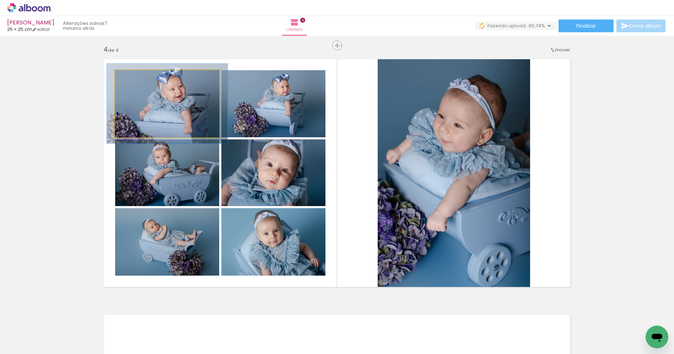
type paper-slider "116"
click at [134, 78] on div at bounding box center [136, 78] width 6 height 6
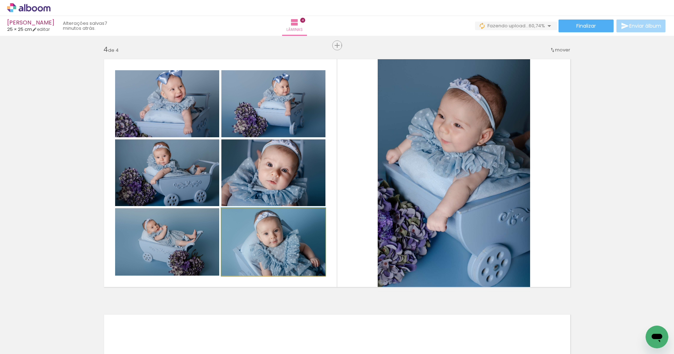
click at [285, 246] on quentale-photo at bounding box center [273, 241] width 104 height 67
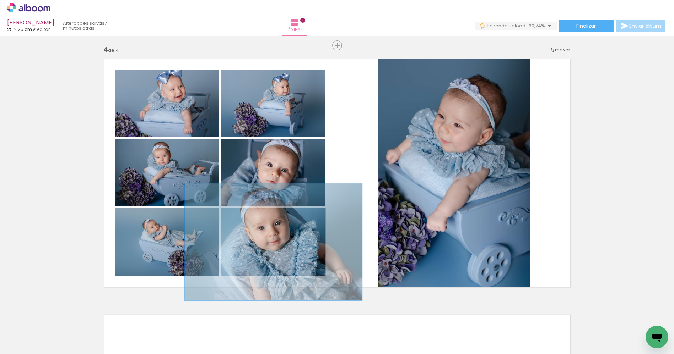
drag, startPoint x: 237, startPoint y: 216, endPoint x: 254, endPoint y: 211, distance: 17.6
click at [254, 211] on div at bounding box center [254, 215] width 11 height 11
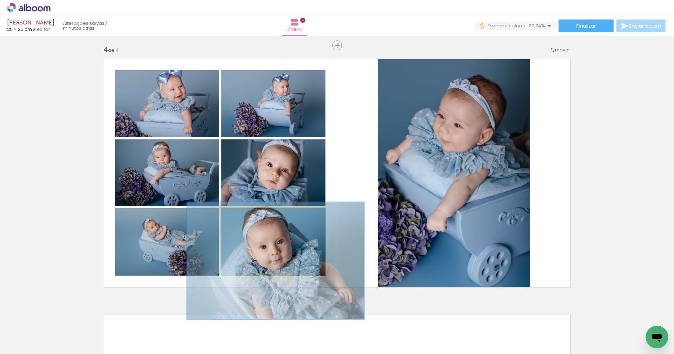
drag, startPoint x: 279, startPoint y: 244, endPoint x: 283, endPoint y: 258, distance: 14.5
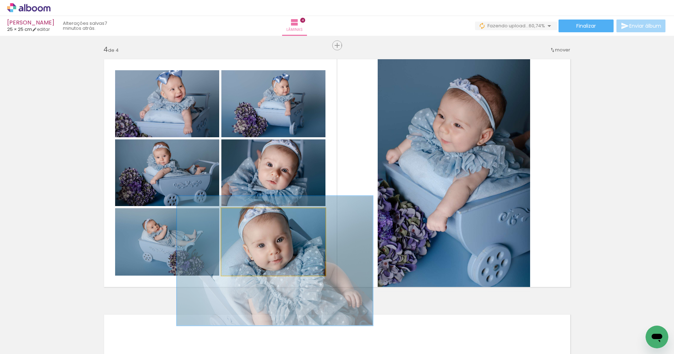
drag, startPoint x: 253, startPoint y: 217, endPoint x: 258, endPoint y: 214, distance: 5.9
click at [259, 214] on div at bounding box center [262, 216] width 6 height 6
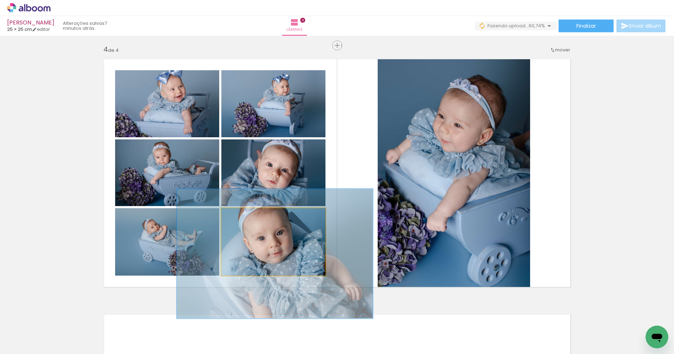
drag, startPoint x: 291, startPoint y: 244, endPoint x: 291, endPoint y: 237, distance: 7.1
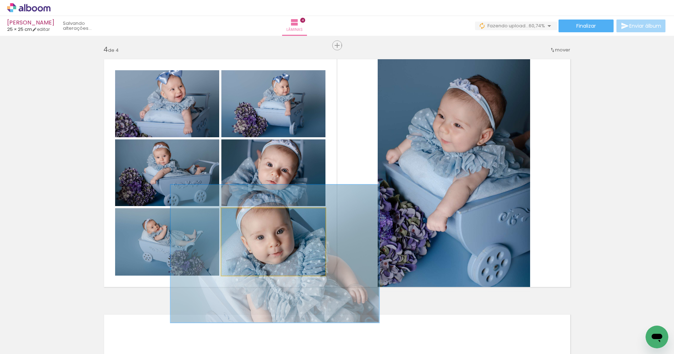
drag, startPoint x: 260, startPoint y: 216, endPoint x: 265, endPoint y: 215, distance: 5.1
type paper-slider "200"
click at [265, 215] on div at bounding box center [265, 216] width 6 height 6
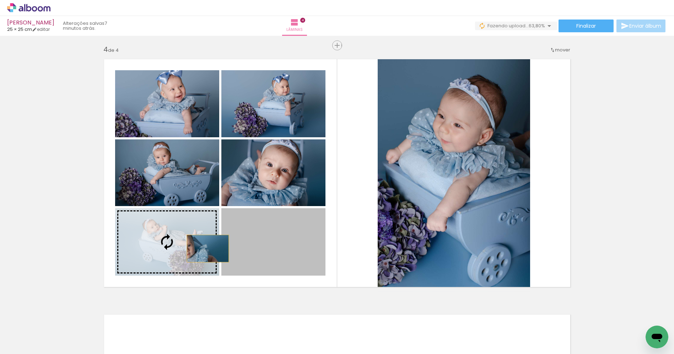
drag, startPoint x: 299, startPoint y: 245, endPoint x: 206, endPoint y: 247, distance: 93.1
click at [0, 0] on slot at bounding box center [0, 0] width 0 height 0
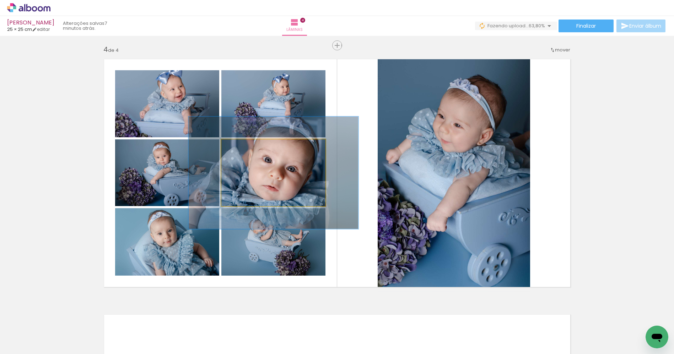
drag, startPoint x: 237, startPoint y: 148, endPoint x: 253, endPoint y: 143, distance: 16.4
click at [252, 143] on div at bounding box center [253, 146] width 11 height 11
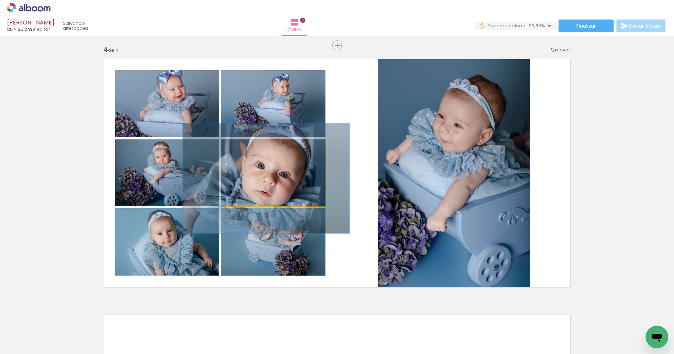
drag, startPoint x: 296, startPoint y: 180, endPoint x: 289, endPoint y: 186, distance: 9.1
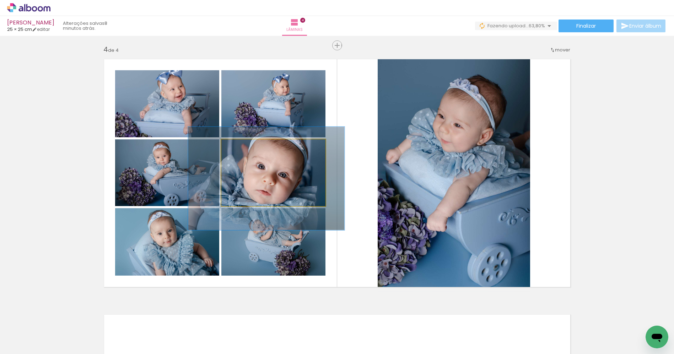
click at [248, 149] on div at bounding box center [251, 146] width 11 height 11
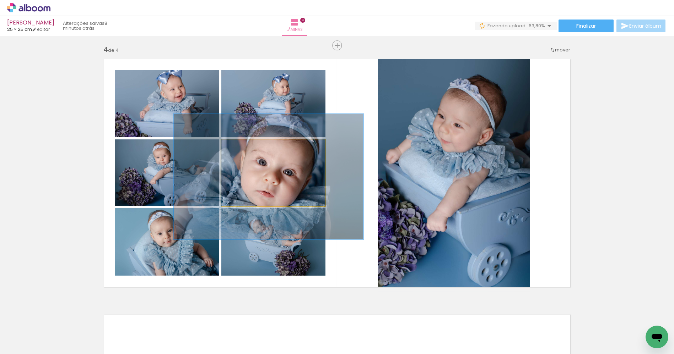
drag, startPoint x: 251, startPoint y: 148, endPoint x: 271, endPoint y: 148, distance: 19.9
click at [259, 145] on div at bounding box center [260, 146] width 11 height 11
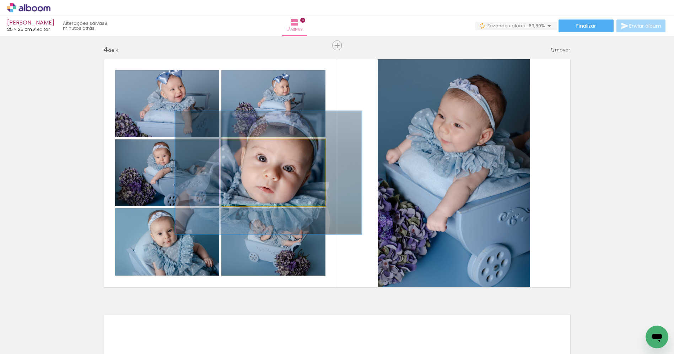
drag, startPoint x: 297, startPoint y: 179, endPoint x: 297, endPoint y: 174, distance: 5.0
click at [299, 176] on quentale-photo at bounding box center [273, 173] width 104 height 67
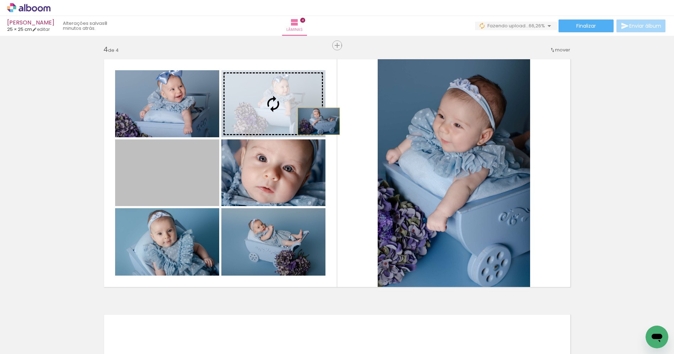
drag, startPoint x: 175, startPoint y: 179, endPoint x: 310, endPoint y: 122, distance: 146.5
click at [0, 0] on slot at bounding box center [0, 0] width 0 height 0
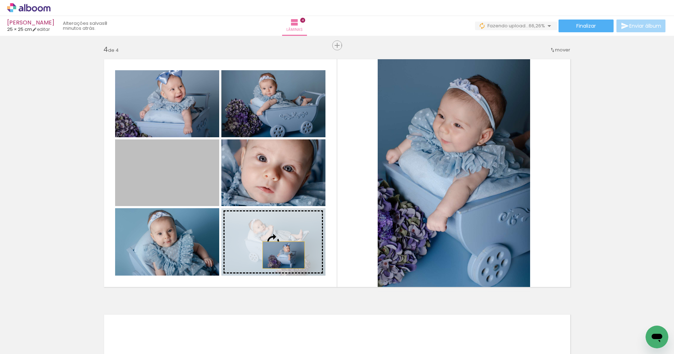
drag, startPoint x: 179, startPoint y: 166, endPoint x: 286, endPoint y: 250, distance: 135.8
click at [0, 0] on slot at bounding box center [0, 0] width 0 height 0
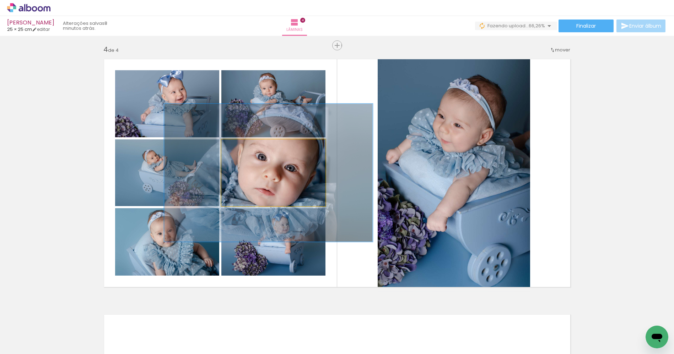
drag, startPoint x: 260, startPoint y: 147, endPoint x: 300, endPoint y: 137, distance: 41.5
type paper-slider "200"
click at [268, 141] on div at bounding box center [265, 146] width 11 height 11
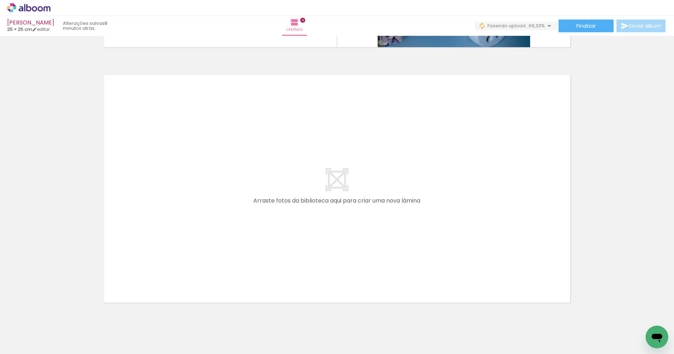
scroll to position [1032, 0]
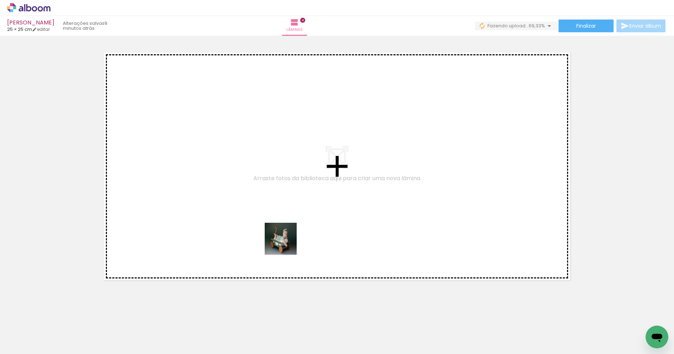
drag, startPoint x: 247, startPoint y: 338, endPoint x: 287, endPoint y: 245, distance: 101.5
click at [288, 240] on quentale-workspace at bounding box center [337, 177] width 674 height 354
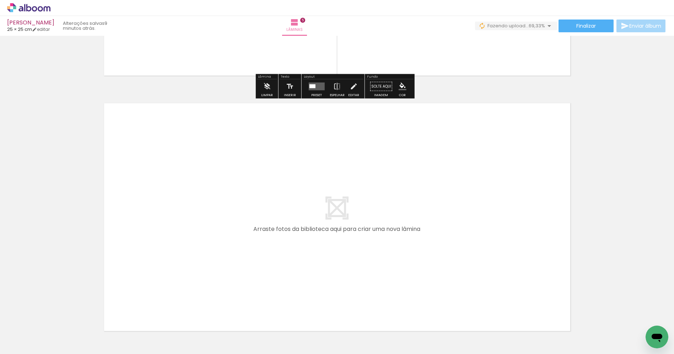
scroll to position [1234, 0]
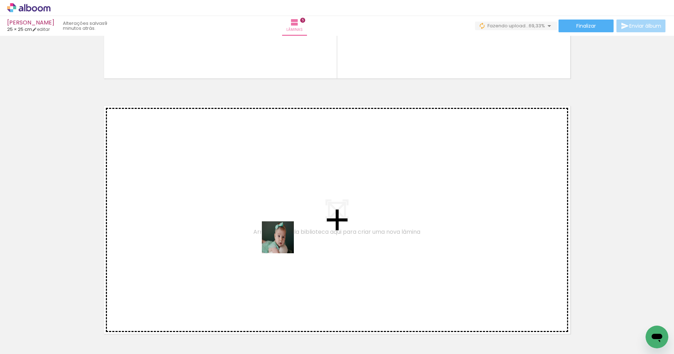
drag, startPoint x: 241, startPoint y: 286, endPoint x: 284, endPoint y: 241, distance: 62.5
click at [284, 241] on quentale-workspace at bounding box center [337, 177] width 674 height 354
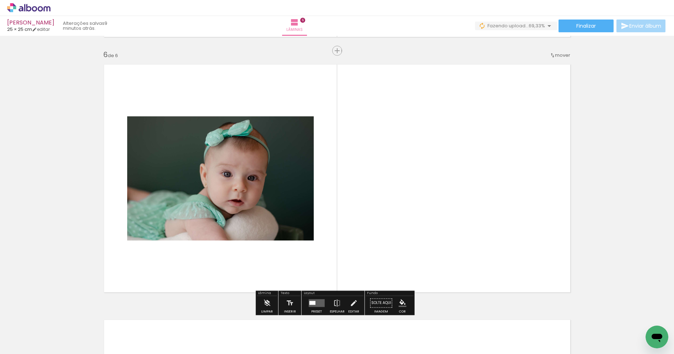
scroll to position [1280, 0]
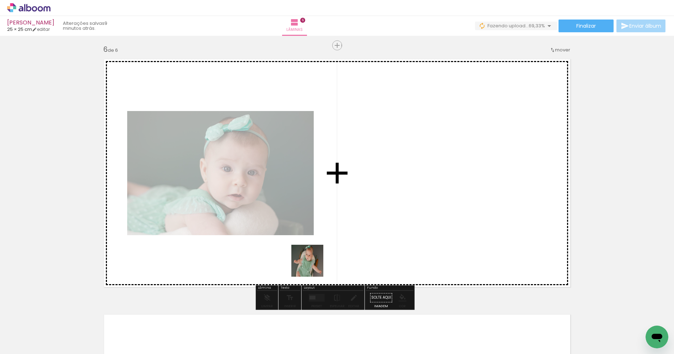
drag, startPoint x: 288, startPoint y: 330, endPoint x: 334, endPoint y: 294, distance: 58.7
click at [315, 258] on quentale-workspace at bounding box center [337, 177] width 674 height 354
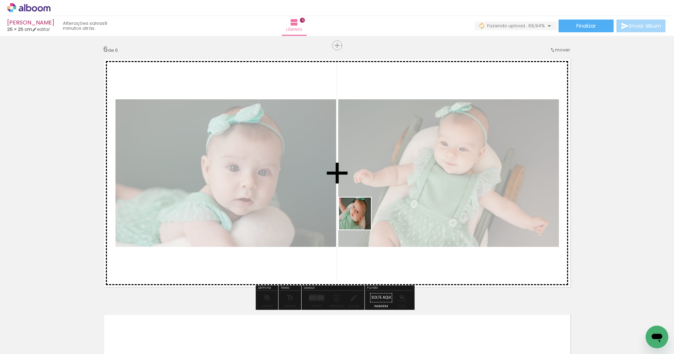
drag, startPoint x: 327, startPoint y: 338, endPoint x: 360, endPoint y: 219, distance: 123.4
click at [360, 219] on quentale-workspace at bounding box center [337, 177] width 674 height 354
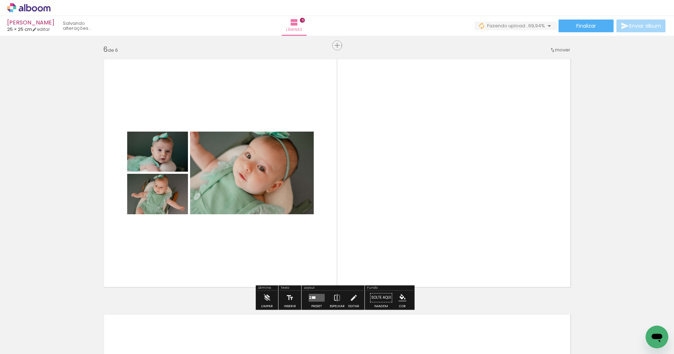
drag, startPoint x: 364, startPoint y: 331, endPoint x: 381, endPoint y: 235, distance: 97.1
click at [381, 235] on quentale-workspace at bounding box center [337, 177] width 674 height 354
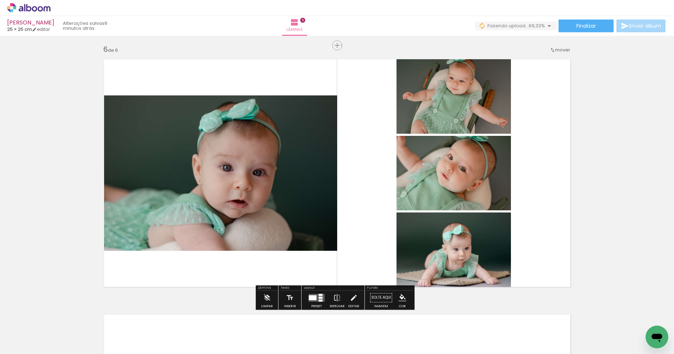
drag, startPoint x: 410, startPoint y: 337, endPoint x: 448, endPoint y: 317, distance: 43.2
click at [435, 233] on quentale-workspace at bounding box center [337, 177] width 674 height 354
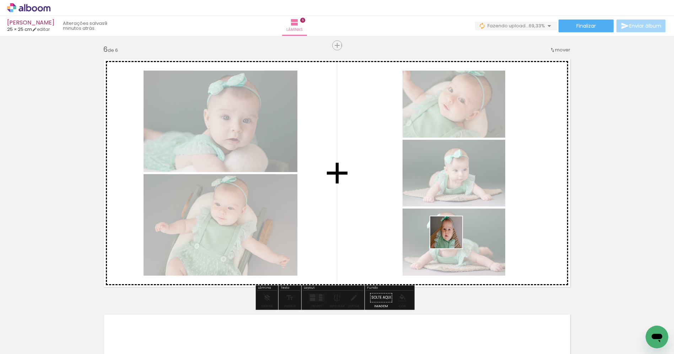
drag, startPoint x: 451, startPoint y: 240, endPoint x: 487, endPoint y: 325, distance: 92.8
click at [452, 236] on quentale-workspace at bounding box center [337, 177] width 674 height 354
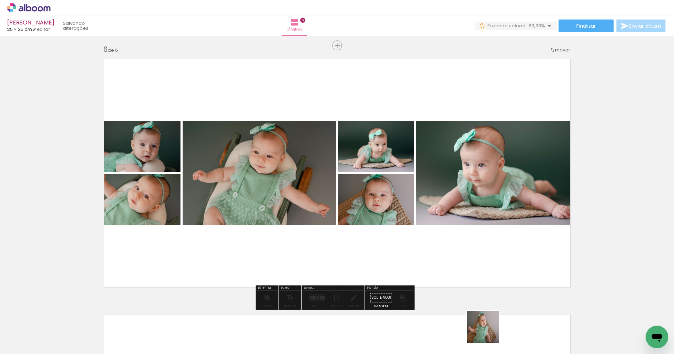
drag, startPoint x: 489, startPoint y: 339, endPoint x: 485, endPoint y: 214, distance: 125.1
click at [485, 214] on quentale-workspace at bounding box center [337, 177] width 674 height 354
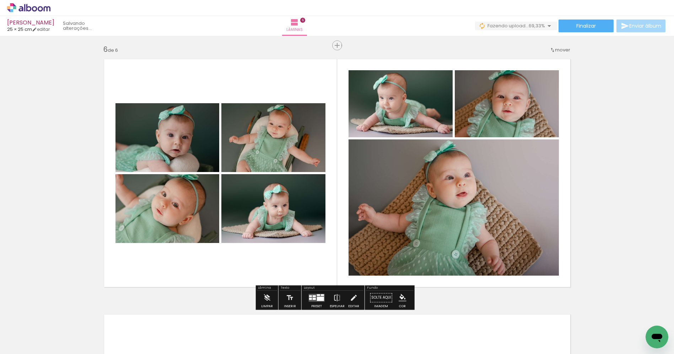
drag, startPoint x: 520, startPoint y: 339, endPoint x: 484, endPoint y: 230, distance: 115.2
click at [498, 257] on quentale-workspace at bounding box center [337, 177] width 674 height 354
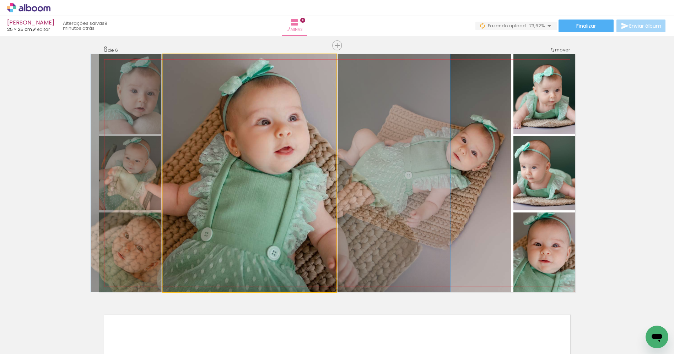
drag, startPoint x: 261, startPoint y: 174, endPoint x: 275, endPoint y: 247, distance: 74.5
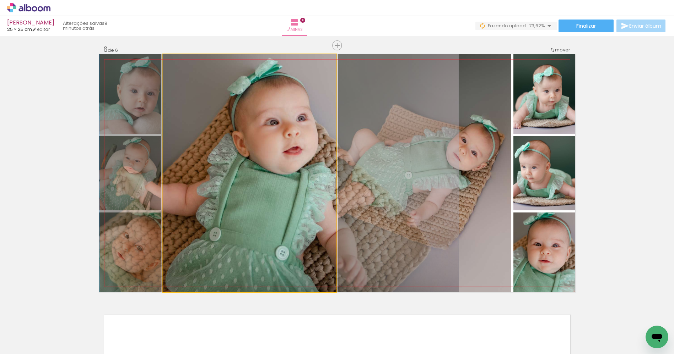
drag, startPoint x: 280, startPoint y: 208, endPoint x: 292, endPoint y: 255, distance: 47.5
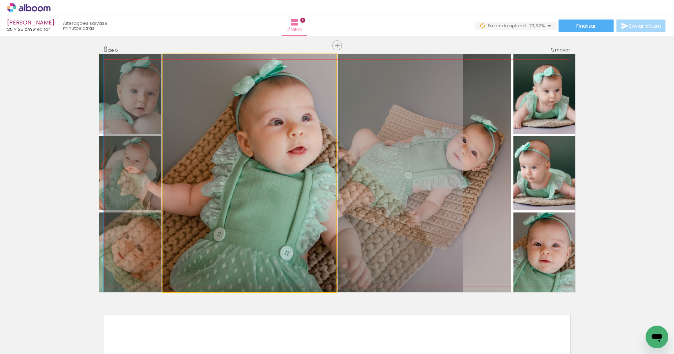
drag, startPoint x: 288, startPoint y: 227, endPoint x: 290, endPoint y: 264, distance: 37.7
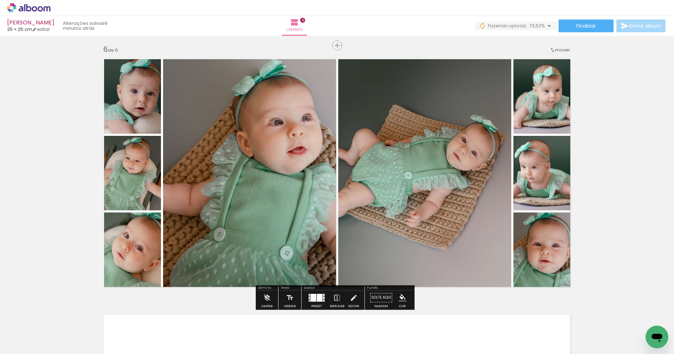
click at [291, 233] on quentale-photo at bounding box center [249, 173] width 173 height 238
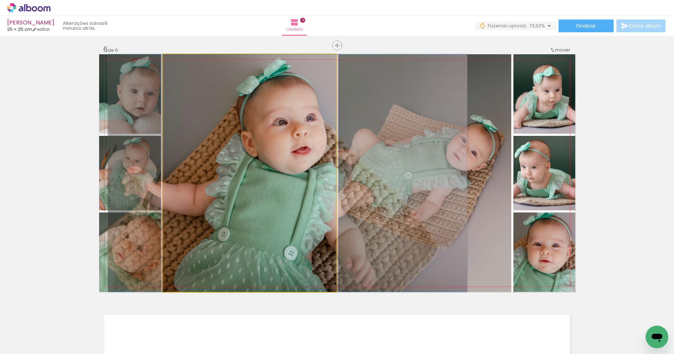
drag, startPoint x: 279, startPoint y: 180, endPoint x: 281, endPoint y: 220, distance: 40.2
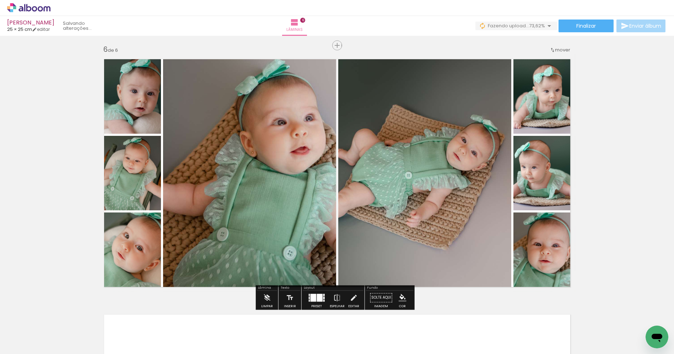
click at [276, 200] on quentale-photo at bounding box center [249, 173] width 173 height 238
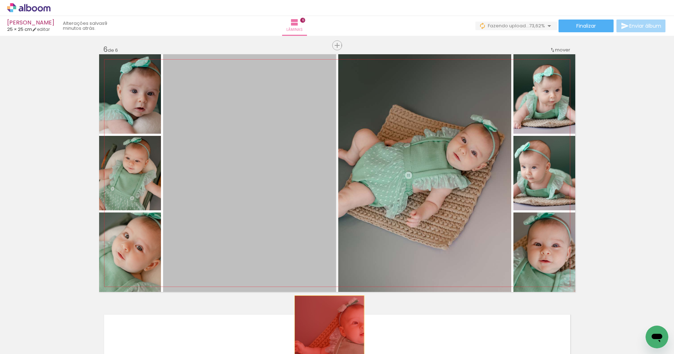
drag, startPoint x: 228, startPoint y: 186, endPoint x: 326, endPoint y: 330, distance: 173.9
click at [327, 339] on quentale-workspace at bounding box center [337, 177] width 674 height 354
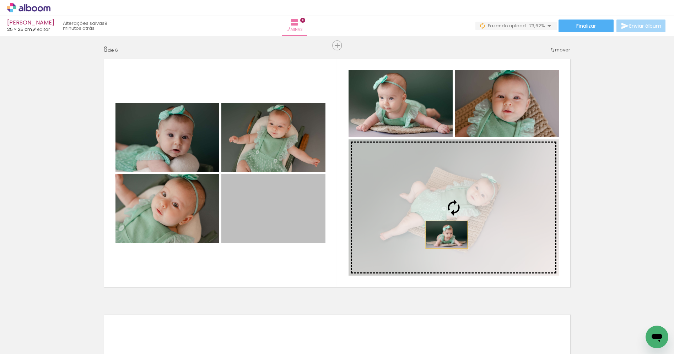
drag, startPoint x: 272, startPoint y: 221, endPoint x: 448, endPoint y: 224, distance: 175.8
click at [0, 0] on slot at bounding box center [0, 0] width 0 height 0
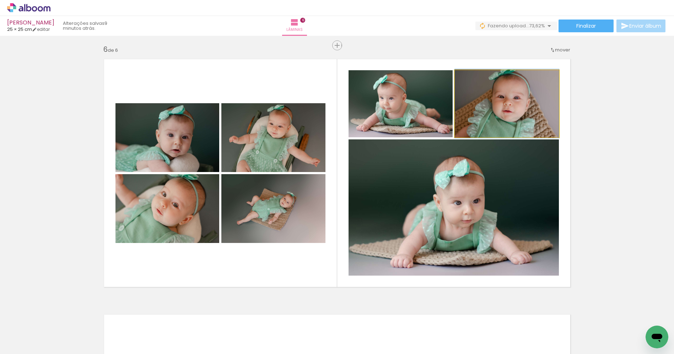
click at [508, 104] on quentale-photo at bounding box center [507, 103] width 104 height 67
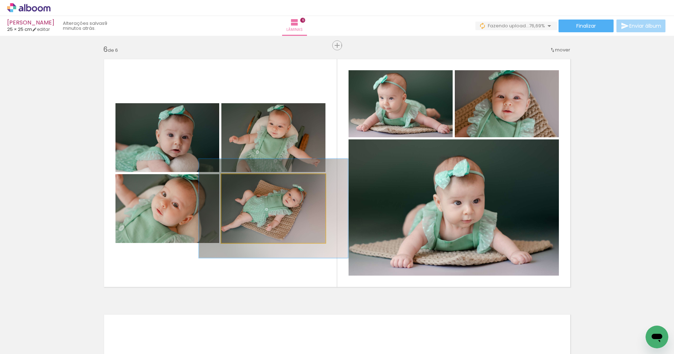
drag, startPoint x: 236, startPoint y: 181, endPoint x: 246, endPoint y: 181, distance: 10.3
type paper-slider "141"
click at [246, 181] on div at bounding box center [248, 182] width 6 height 6
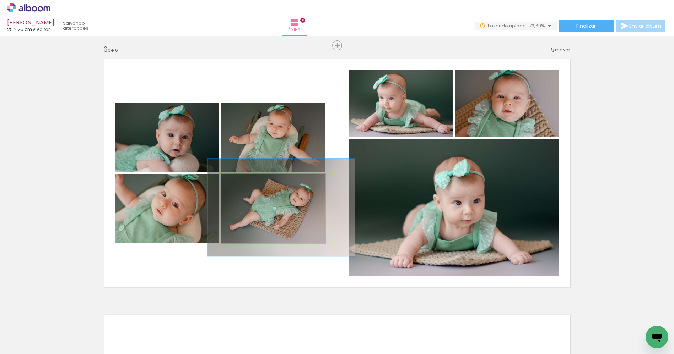
drag, startPoint x: 277, startPoint y: 217, endPoint x: 283, endPoint y: 216, distance: 6.1
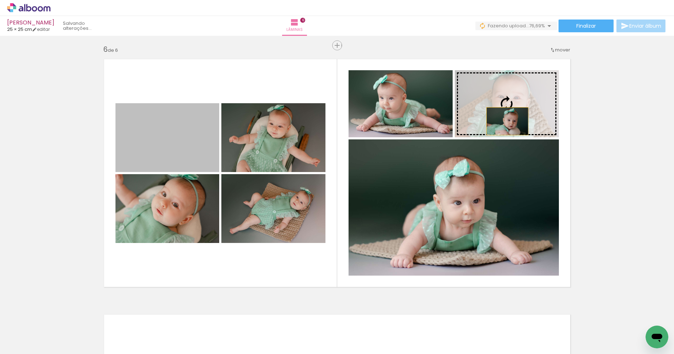
drag, startPoint x: 170, startPoint y: 149, endPoint x: 502, endPoint y: 119, distance: 333.7
click at [0, 0] on slot at bounding box center [0, 0] width 0 height 0
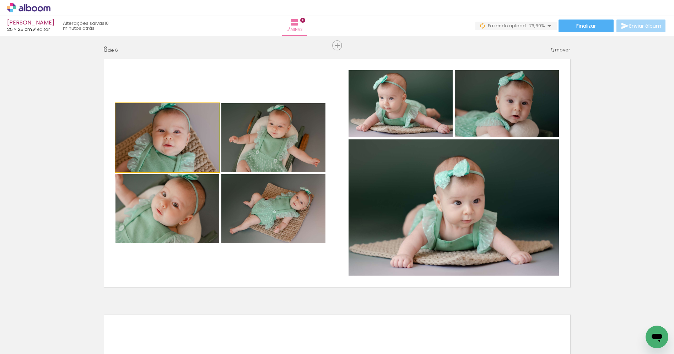
click at [166, 147] on quentale-photo at bounding box center [167, 137] width 104 height 69
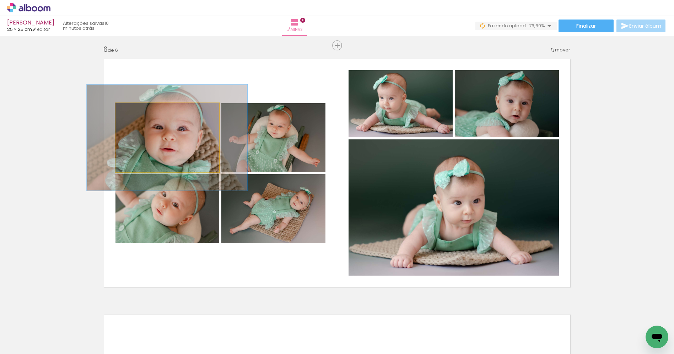
drag, startPoint x: 129, startPoint y: 111, endPoint x: 153, endPoint y: 118, distance: 25.2
click at [142, 111] on div at bounding box center [145, 111] width 6 height 6
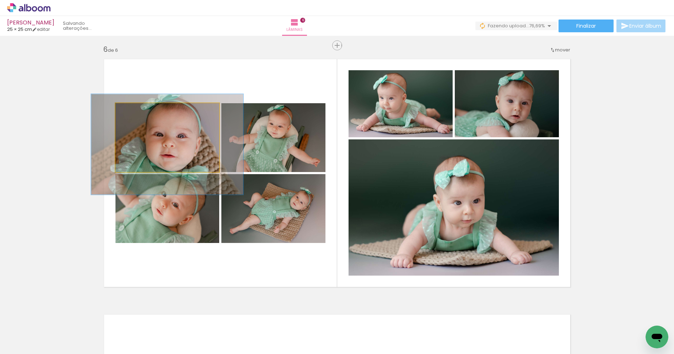
drag, startPoint x: 192, startPoint y: 152, endPoint x: 151, endPoint y: 143, distance: 42.1
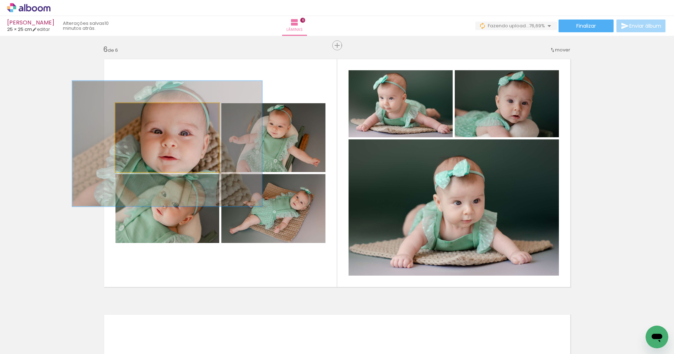
drag, startPoint x: 142, startPoint y: 112, endPoint x: 151, endPoint y: 112, distance: 8.9
click at [151, 110] on div at bounding box center [154, 111] width 6 height 6
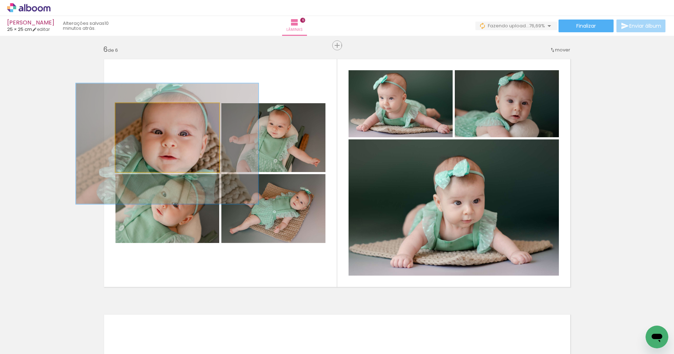
drag, startPoint x: 185, startPoint y: 151, endPoint x: 167, endPoint y: 134, distance: 24.6
click at [185, 150] on quentale-photo at bounding box center [167, 137] width 104 height 69
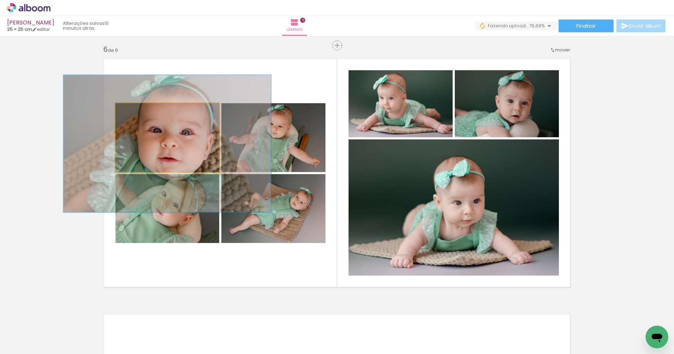
drag, startPoint x: 153, startPoint y: 113, endPoint x: 158, endPoint y: 111, distance: 5.4
type paper-slider "199"
click at [158, 111] on div at bounding box center [159, 110] width 11 height 11
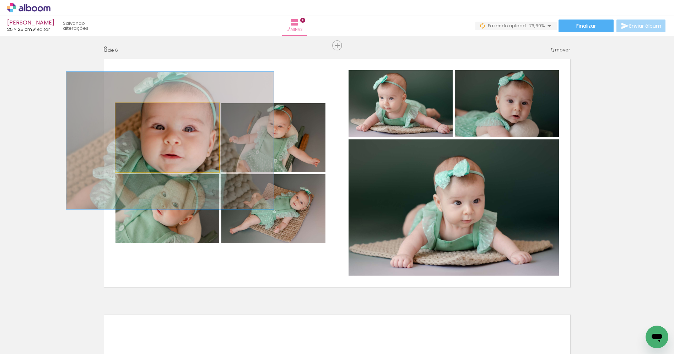
drag, startPoint x: 192, startPoint y: 153, endPoint x: 195, endPoint y: 150, distance: 4.3
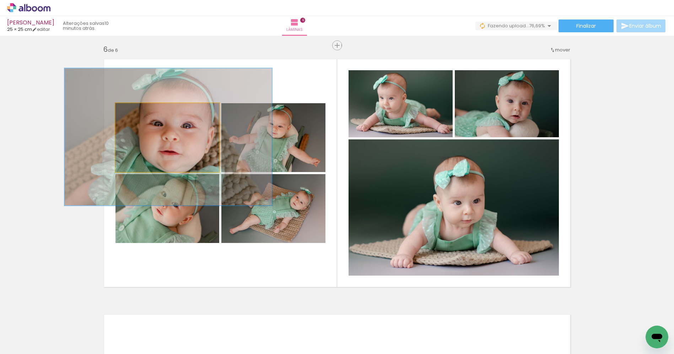
drag, startPoint x: 195, startPoint y: 151, endPoint x: 193, endPoint y: 147, distance: 3.7
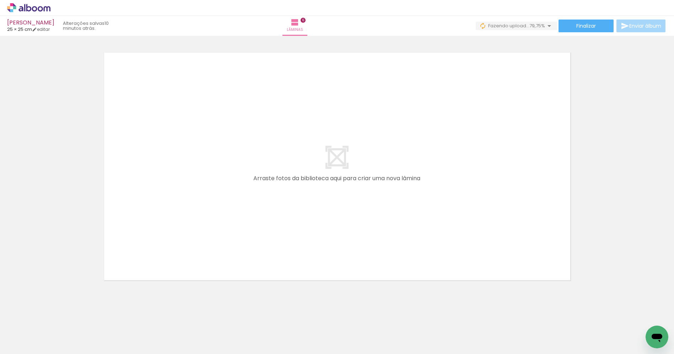
scroll to position [0, 860]
